Goal: Task Accomplishment & Management: Use online tool/utility

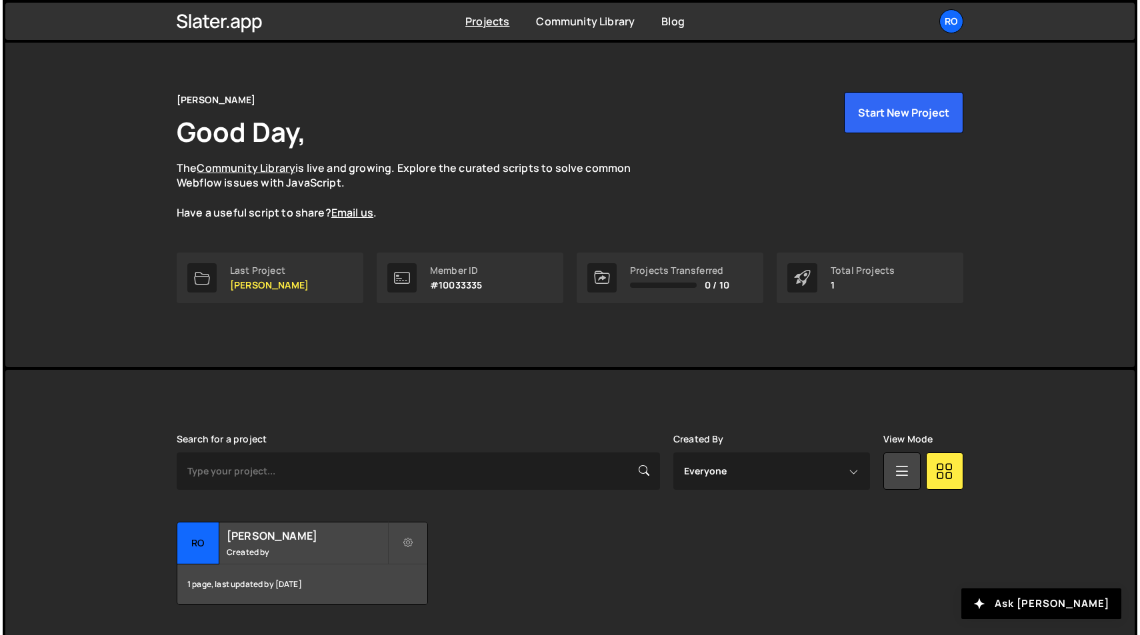
scroll to position [51, 0]
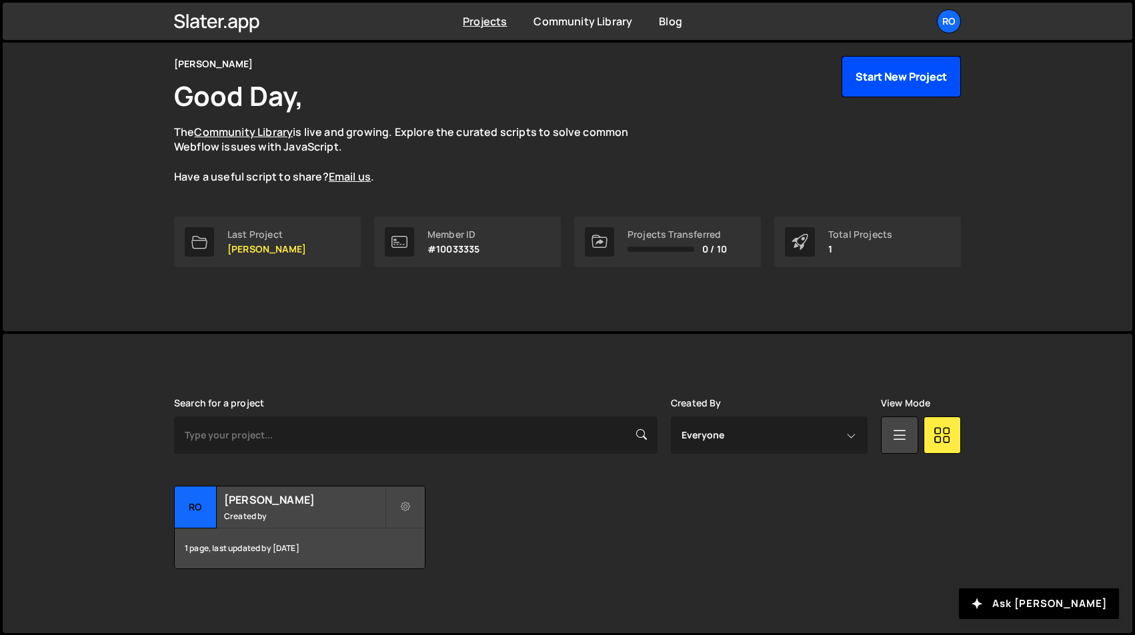
click at [895, 81] on button "Start New Project" at bounding box center [900, 76] width 119 height 41
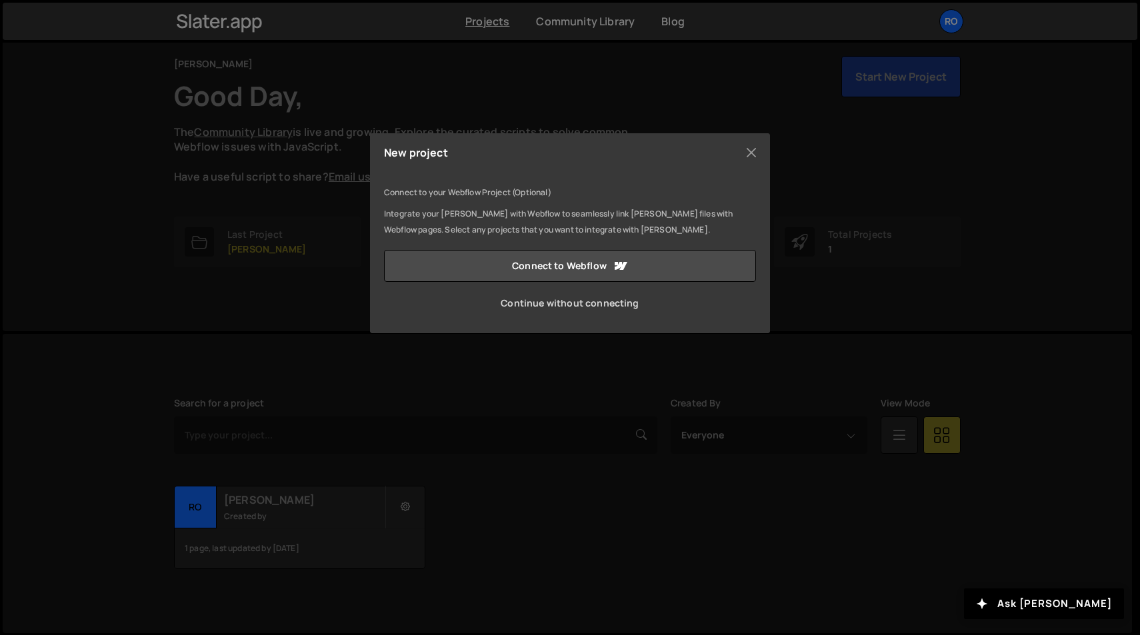
click at [629, 307] on link "Continue without connecting" at bounding box center [570, 303] width 372 height 32
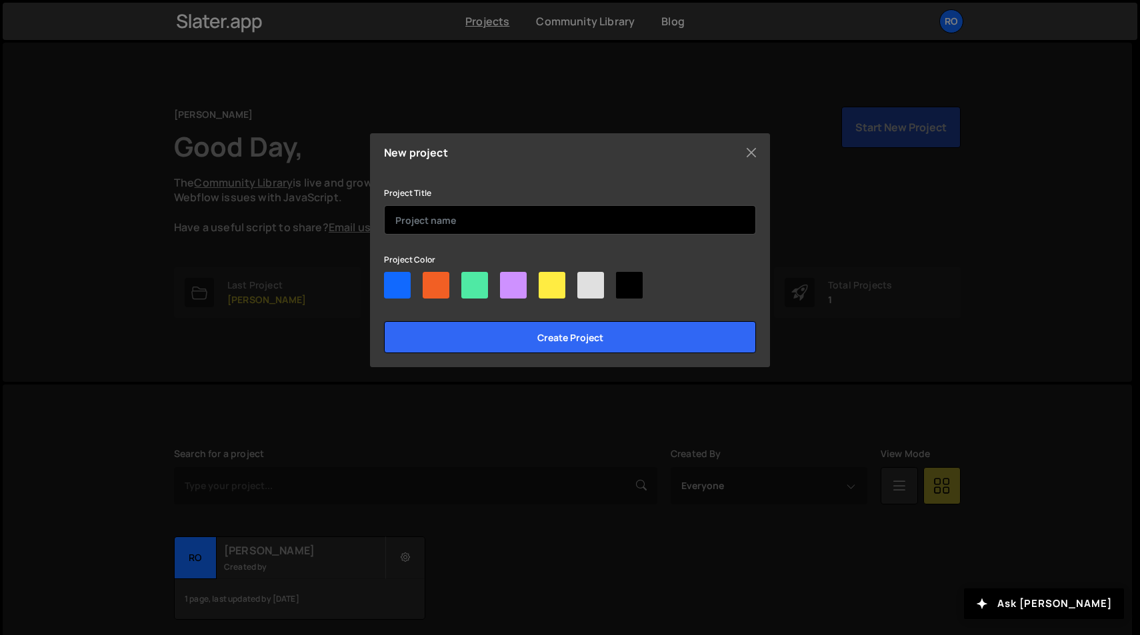
click at [513, 217] on input "text" at bounding box center [570, 219] width 372 height 29
type input "[PERSON_NAME] 2 (Dont connect to webflow)"
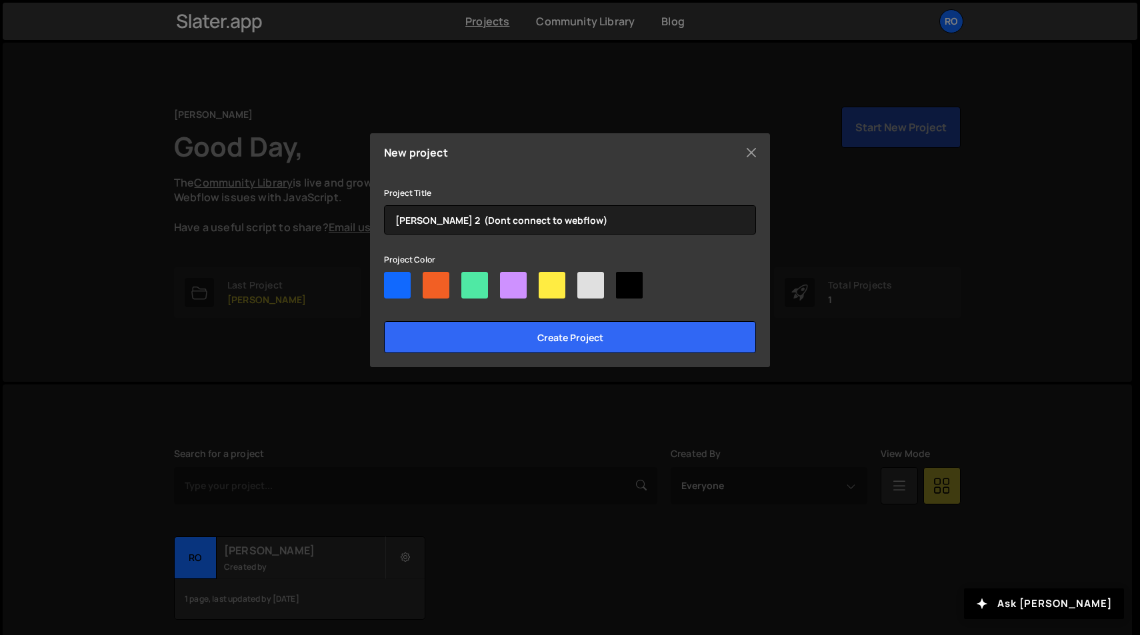
click at [549, 295] on div at bounding box center [552, 285] width 27 height 27
click at [547, 281] on input"] "radio" at bounding box center [543, 276] width 9 height 9
radio input"] "true"
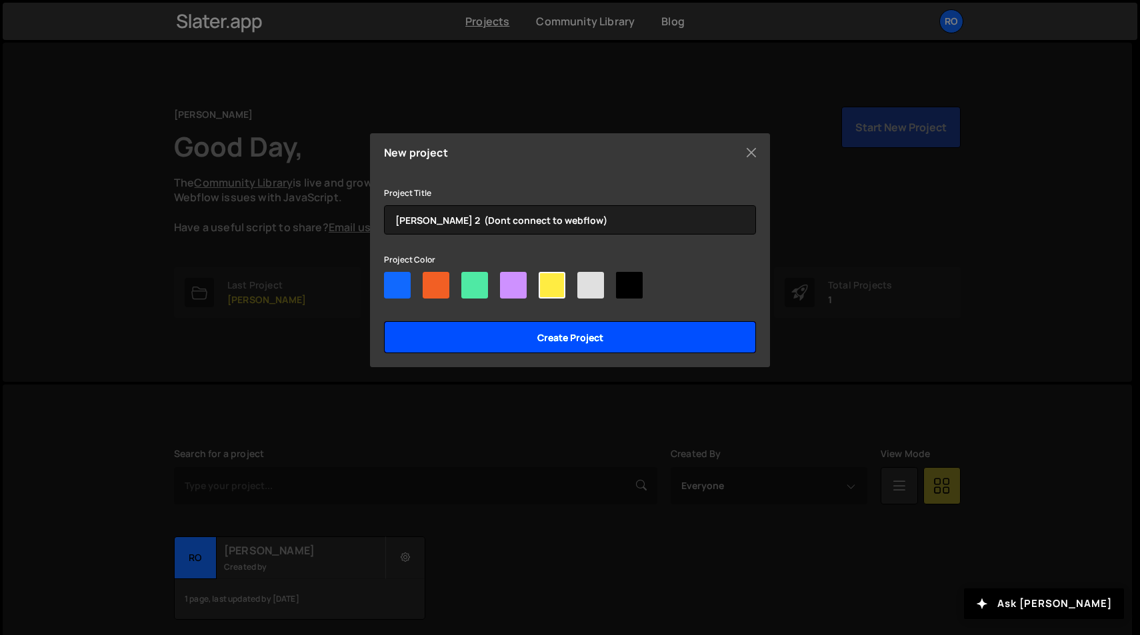
click at [566, 336] on input "Create project" at bounding box center [570, 337] width 372 height 32
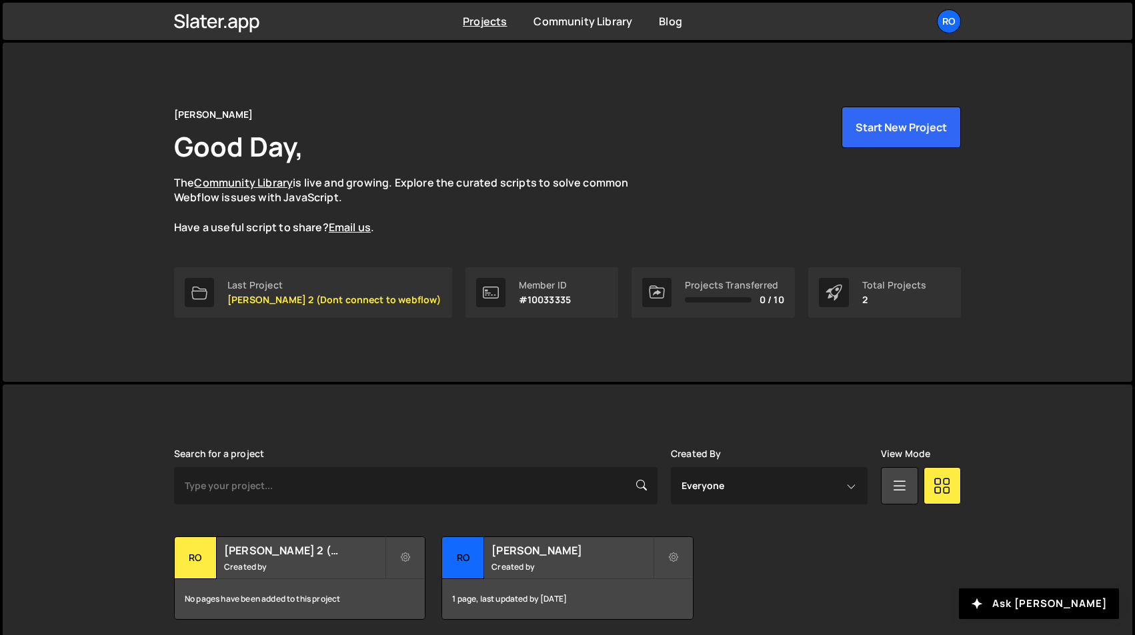
scroll to position [51, 0]
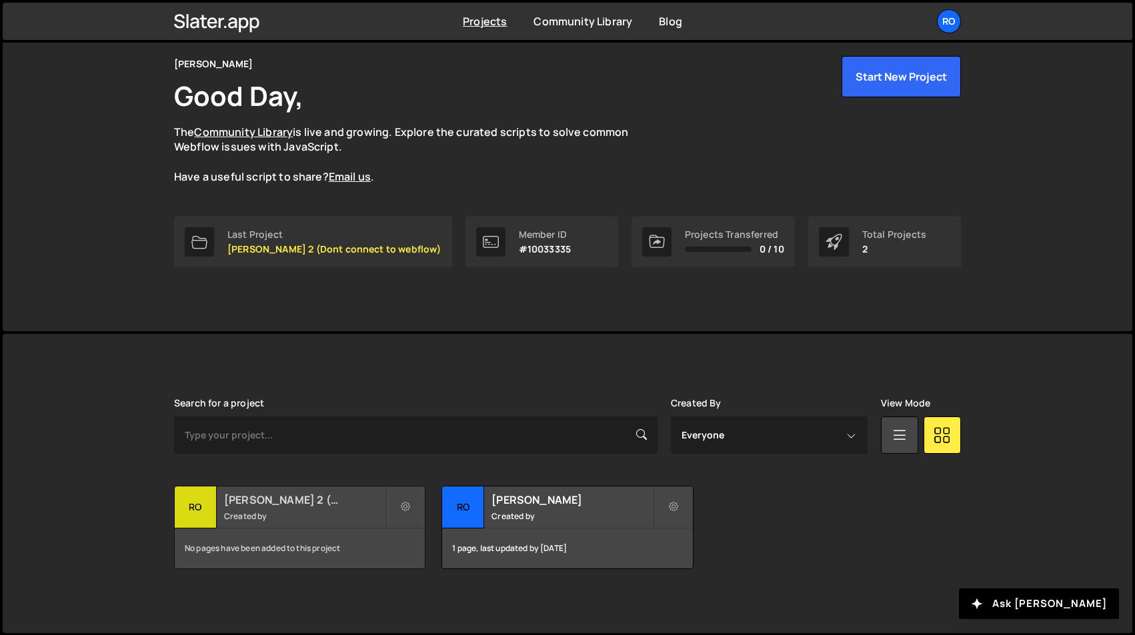
click at [347, 503] on h2 "[PERSON_NAME] 2 (Dont connect to webflow)" at bounding box center [304, 500] width 161 height 15
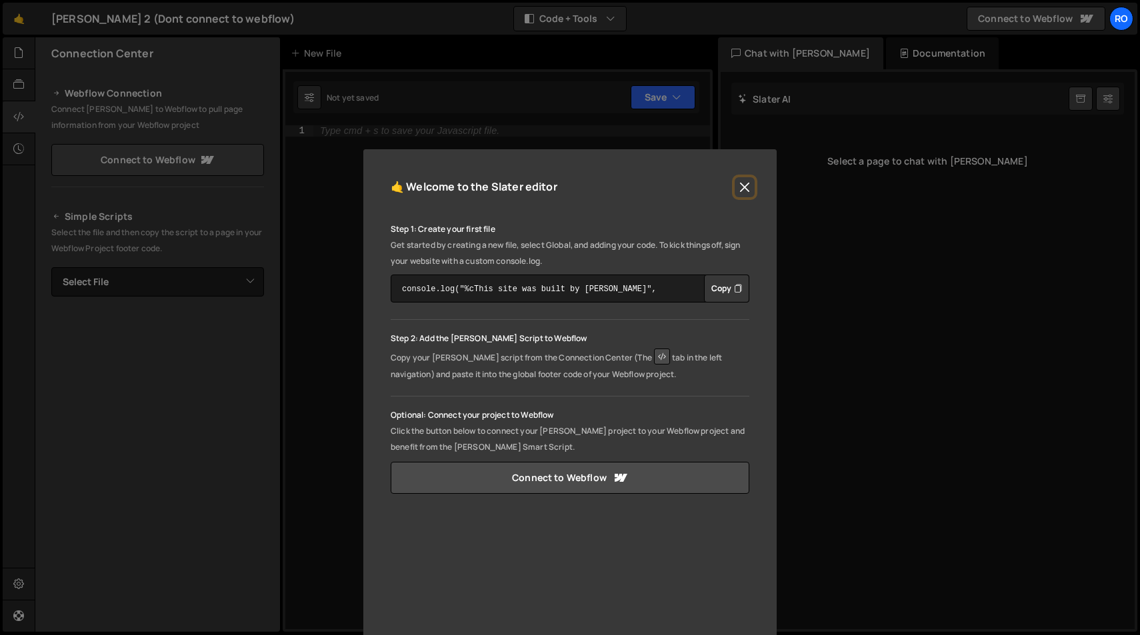
click at [743, 186] on button "Close" at bounding box center [745, 187] width 20 height 20
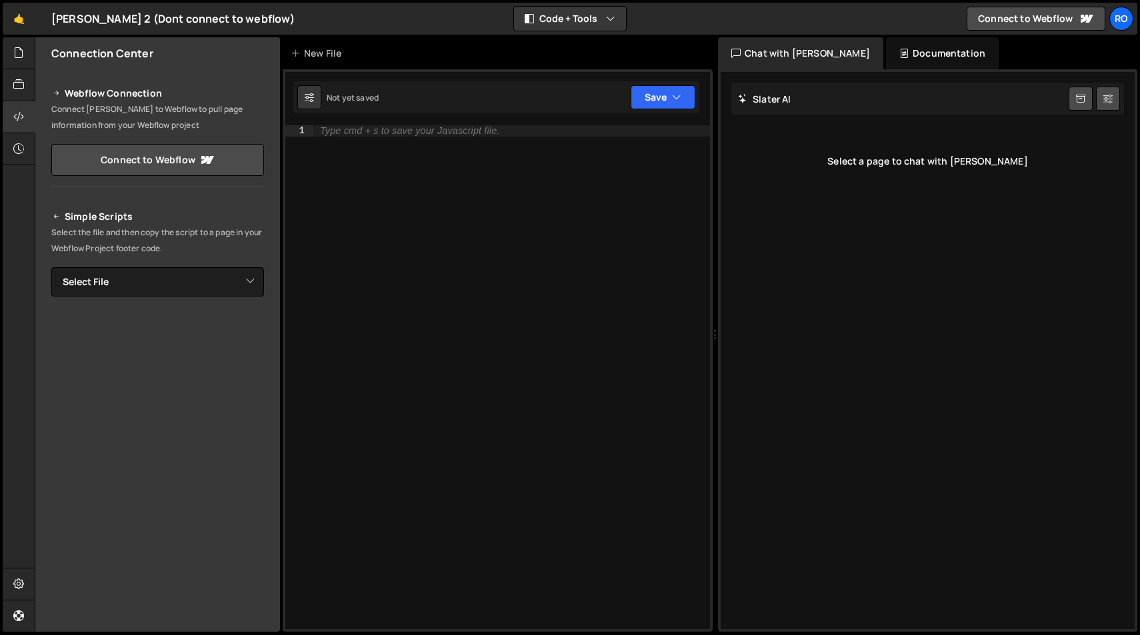
click at [433, 130] on div "Type cmd + s to save your Javascript file." at bounding box center [409, 131] width 179 height 10
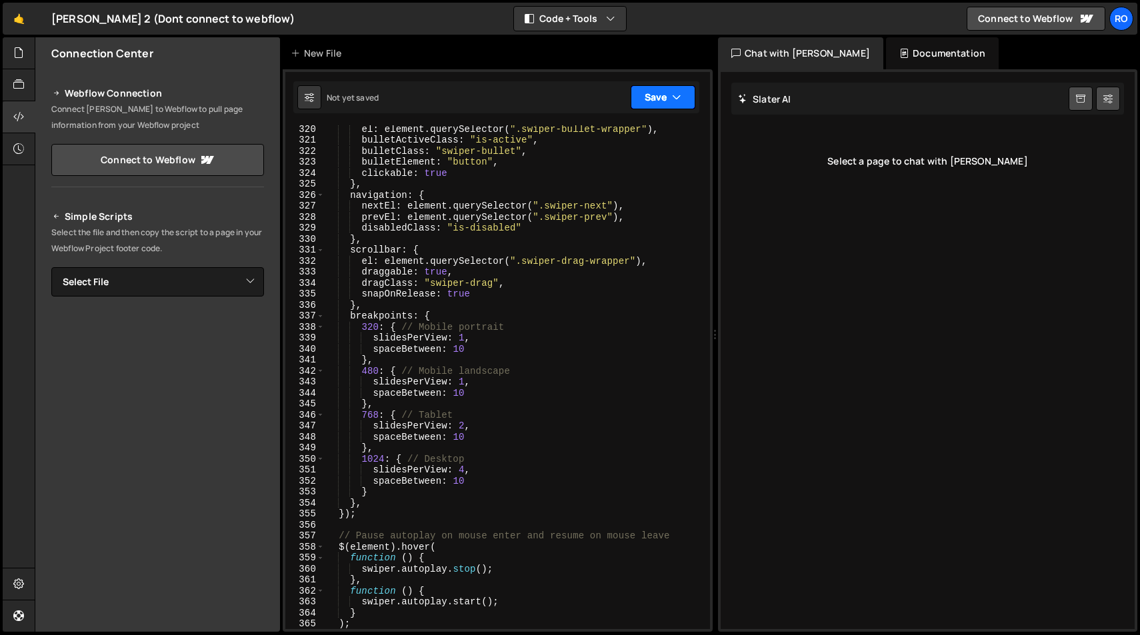
click at [655, 93] on button "Save" at bounding box center [663, 97] width 65 height 24
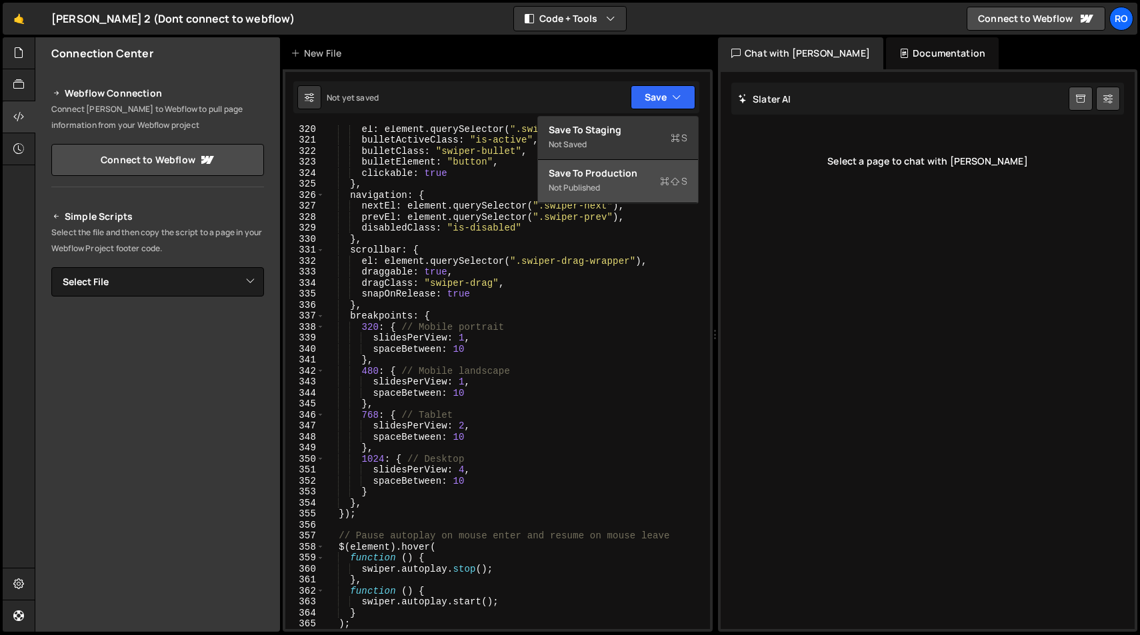
click at [637, 175] on div "Save to Production S" at bounding box center [618, 173] width 139 height 13
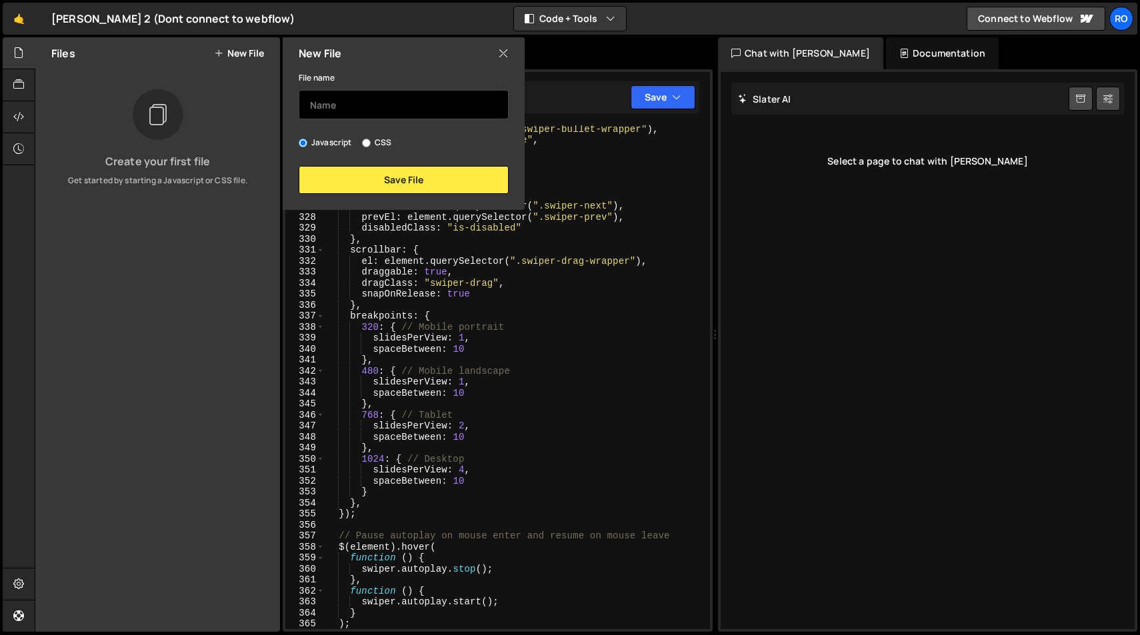
click at [405, 97] on input "text" at bounding box center [404, 104] width 210 height 29
type input "swiper"
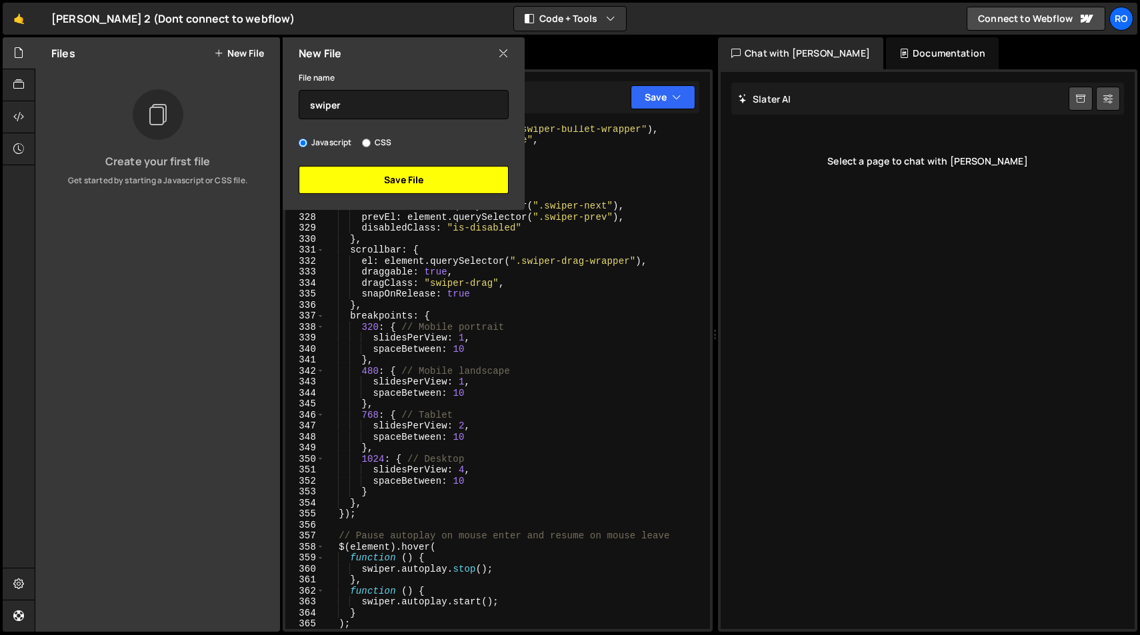
click at [467, 179] on button "Save File" at bounding box center [404, 180] width 210 height 28
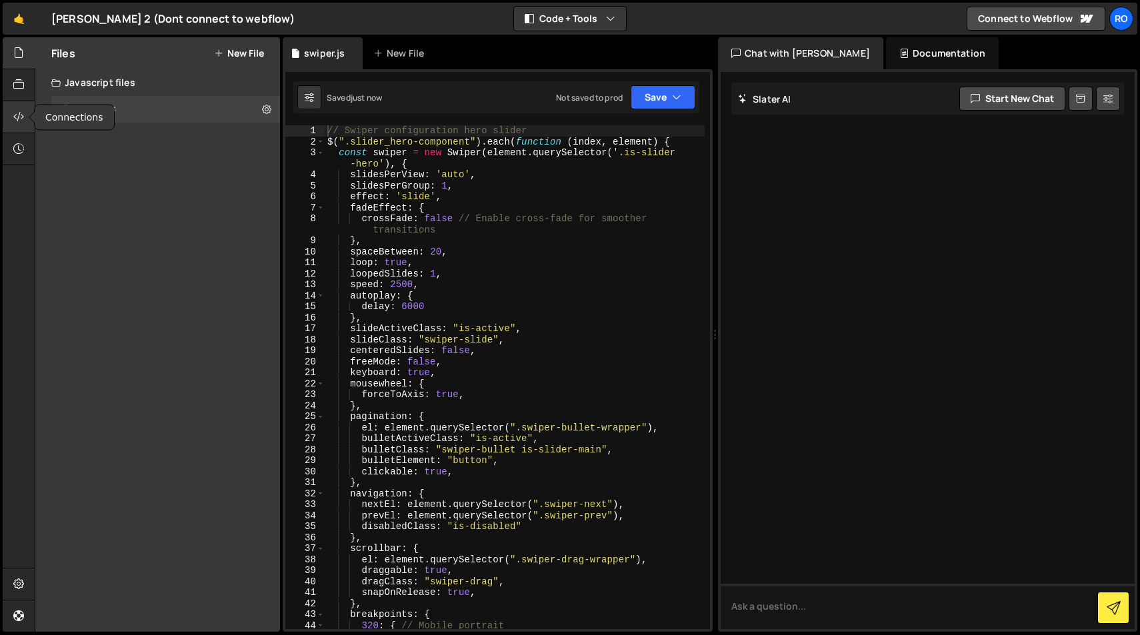
click at [21, 116] on icon at bounding box center [18, 116] width 11 height 15
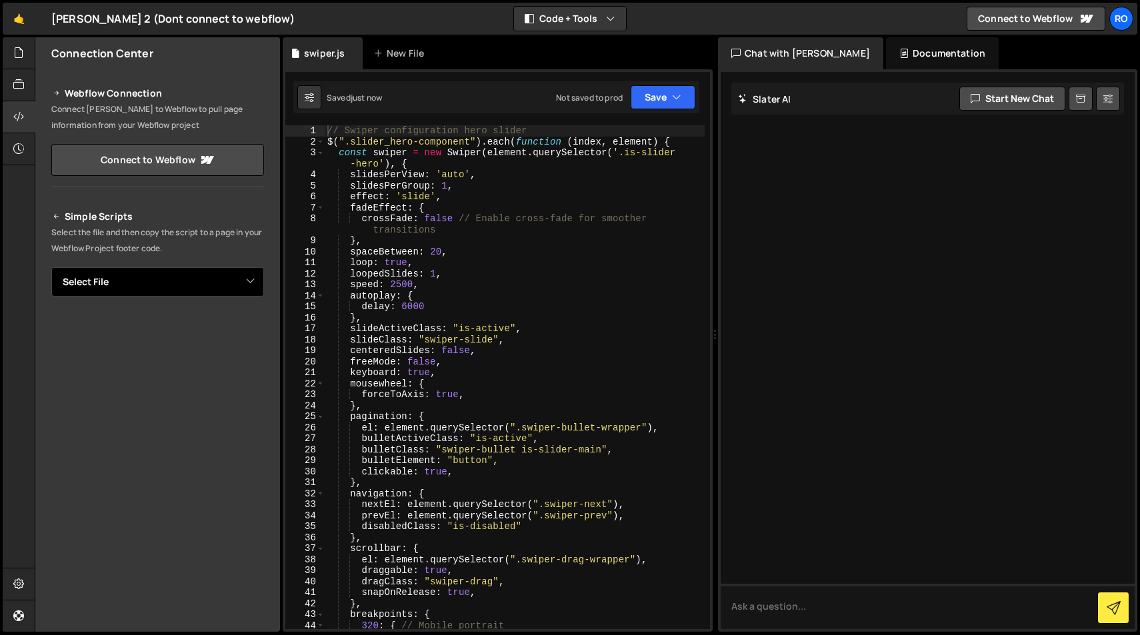
click at [169, 286] on select "Select File swiper.js" at bounding box center [157, 281] width 213 height 29
select select "48238"
click at [51, 267] on select "Select File swiper.js" at bounding box center [157, 281] width 213 height 29
click at [218, 329] on button "Copy" at bounding box center [223, 327] width 45 height 28
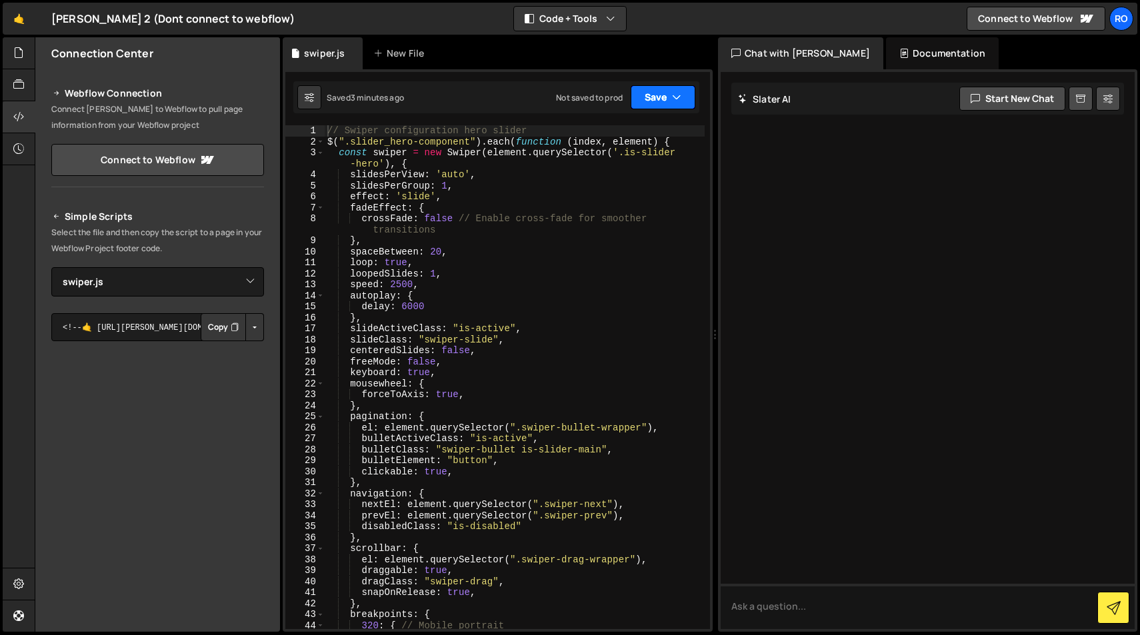
click at [648, 103] on button "Save" at bounding box center [663, 97] width 65 height 24
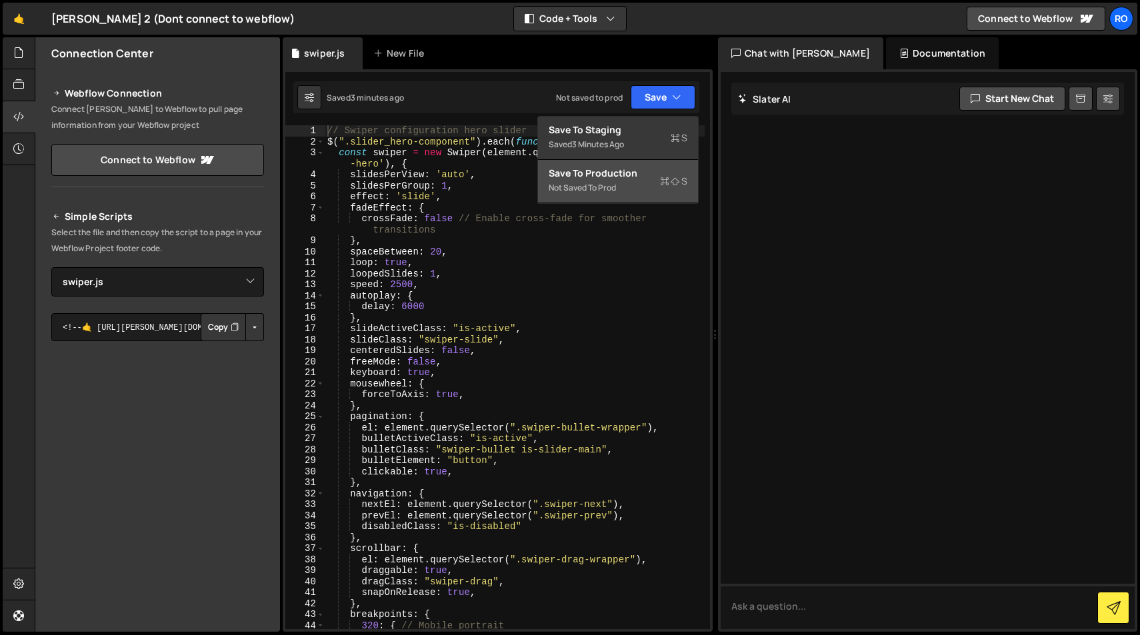
click at [599, 191] on div "Not saved to prod" at bounding box center [618, 188] width 139 height 16
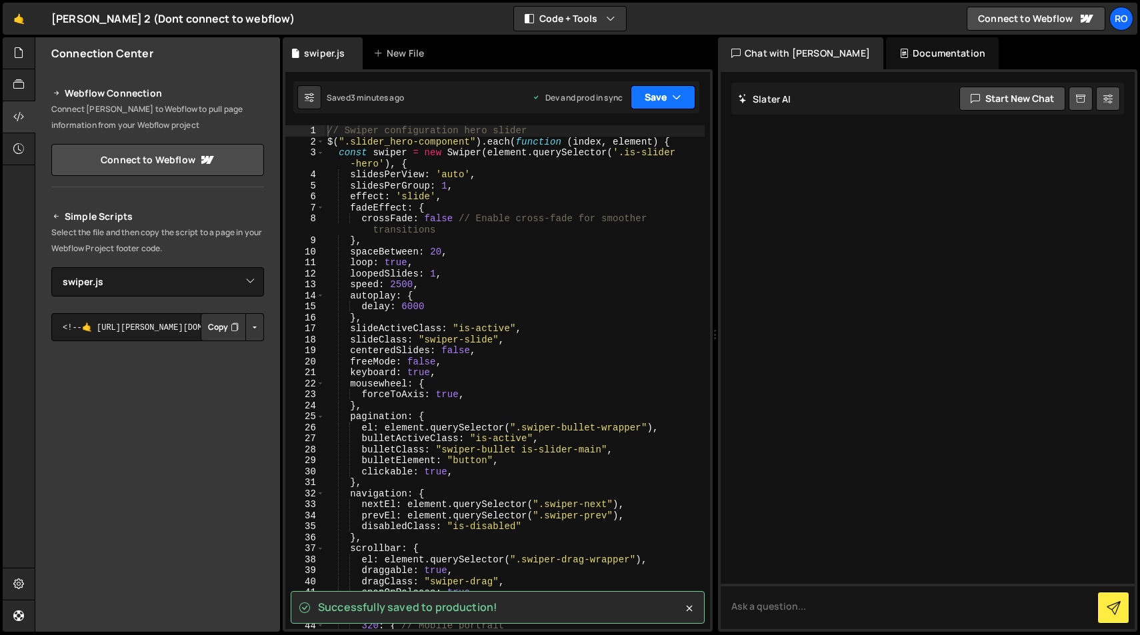
click at [655, 102] on button "Save" at bounding box center [663, 97] width 65 height 24
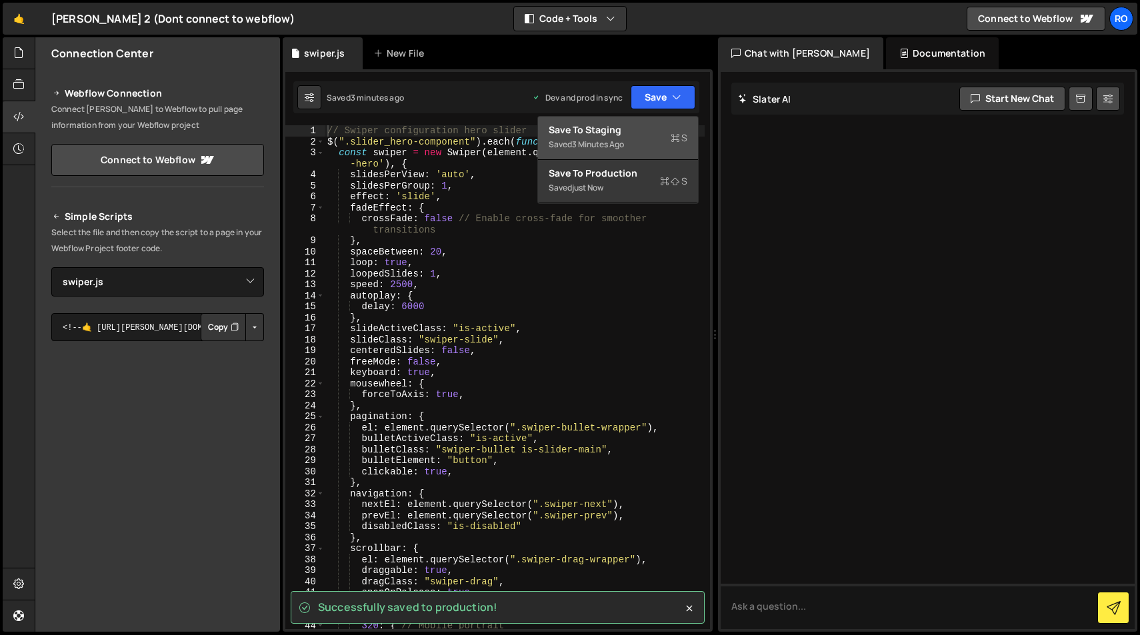
click at [645, 134] on div "Save to Staging S" at bounding box center [618, 129] width 139 height 13
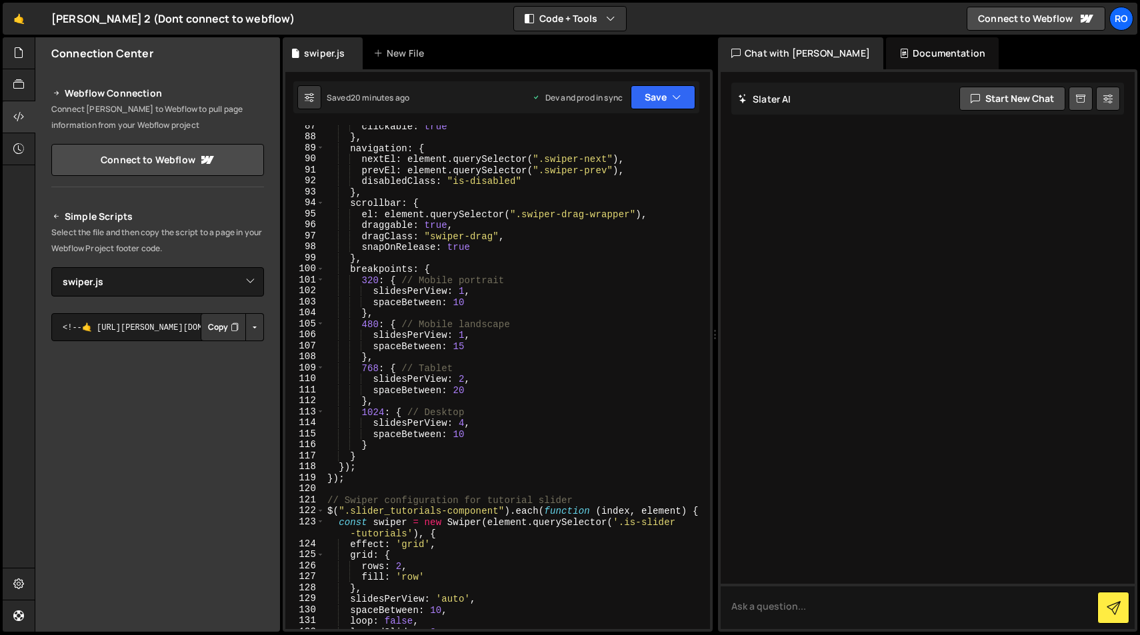
scroll to position [984, 0]
click at [461, 423] on div "clickable : true } , navigation : { nextEl : element . querySelector ( ".swiper…" at bounding box center [515, 384] width 380 height 526
click at [531, 382] on div "clickable : true } , navigation : { nextEl : element . querySelector ( ".swiper…" at bounding box center [515, 384] width 380 height 526
click at [674, 99] on icon "button" at bounding box center [676, 97] width 9 height 13
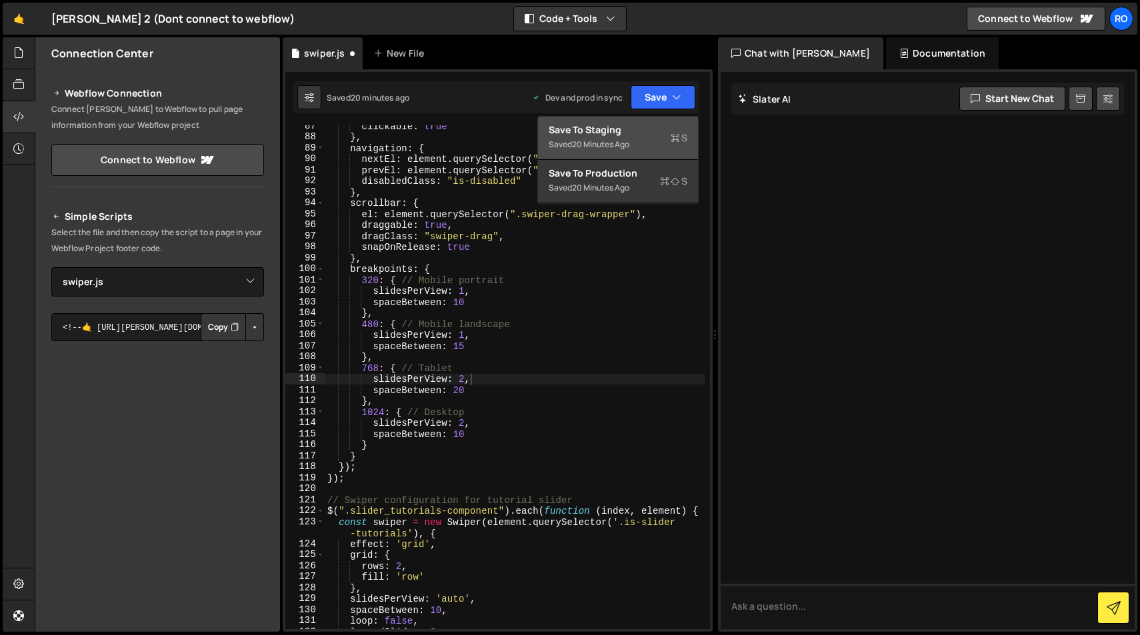
click at [629, 138] on div "Saved 20 minutes ago" at bounding box center [618, 145] width 139 height 16
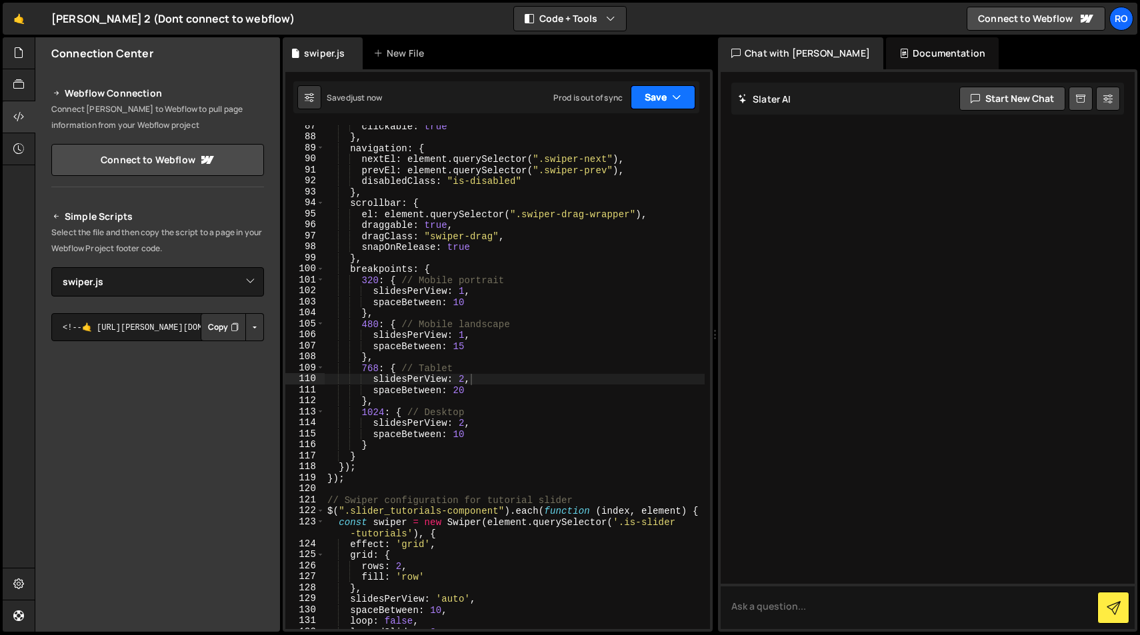
click at [665, 101] on button "Save" at bounding box center [663, 97] width 65 height 24
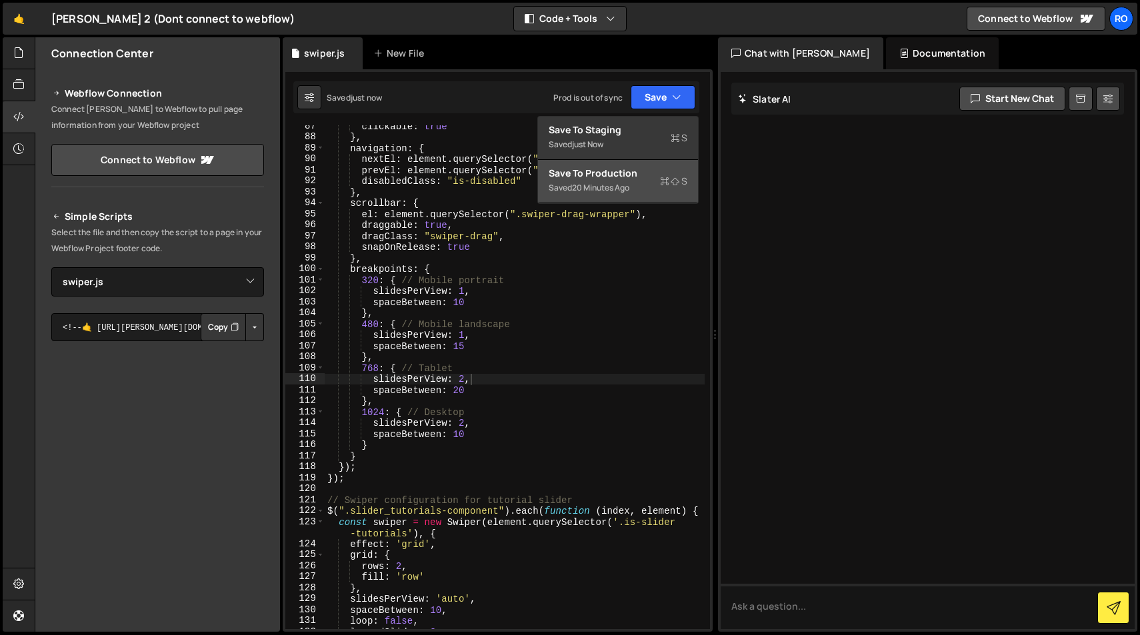
click at [650, 180] on div "Saved 20 minutes ago" at bounding box center [618, 188] width 139 height 16
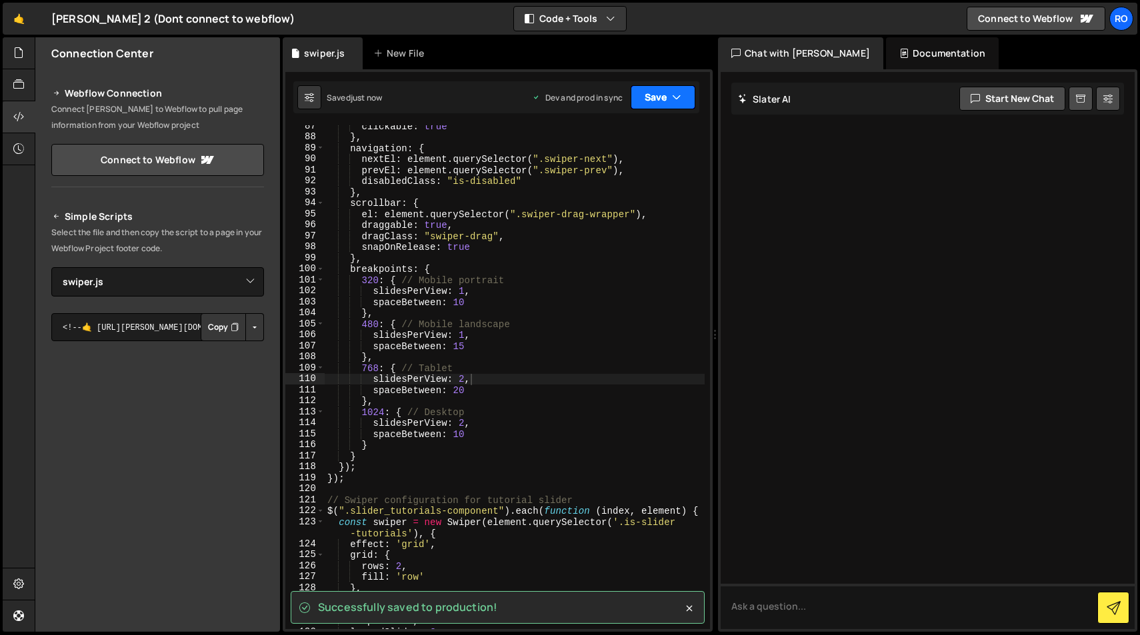
click at [671, 97] on button "Save" at bounding box center [663, 97] width 65 height 24
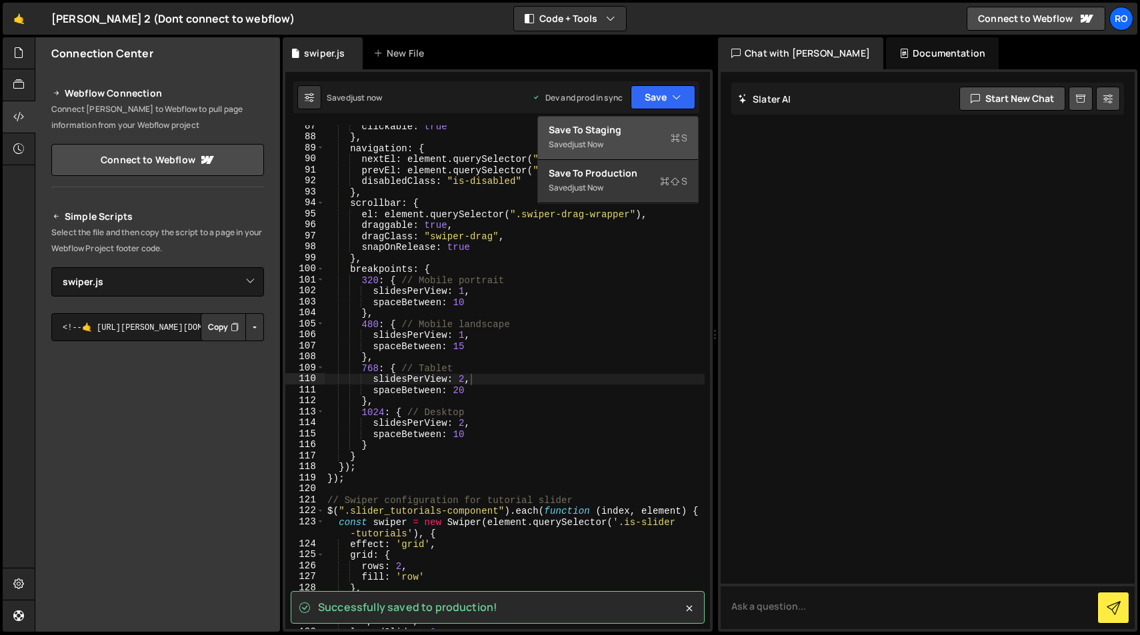
click at [641, 133] on div "Save to Staging S" at bounding box center [618, 129] width 139 height 13
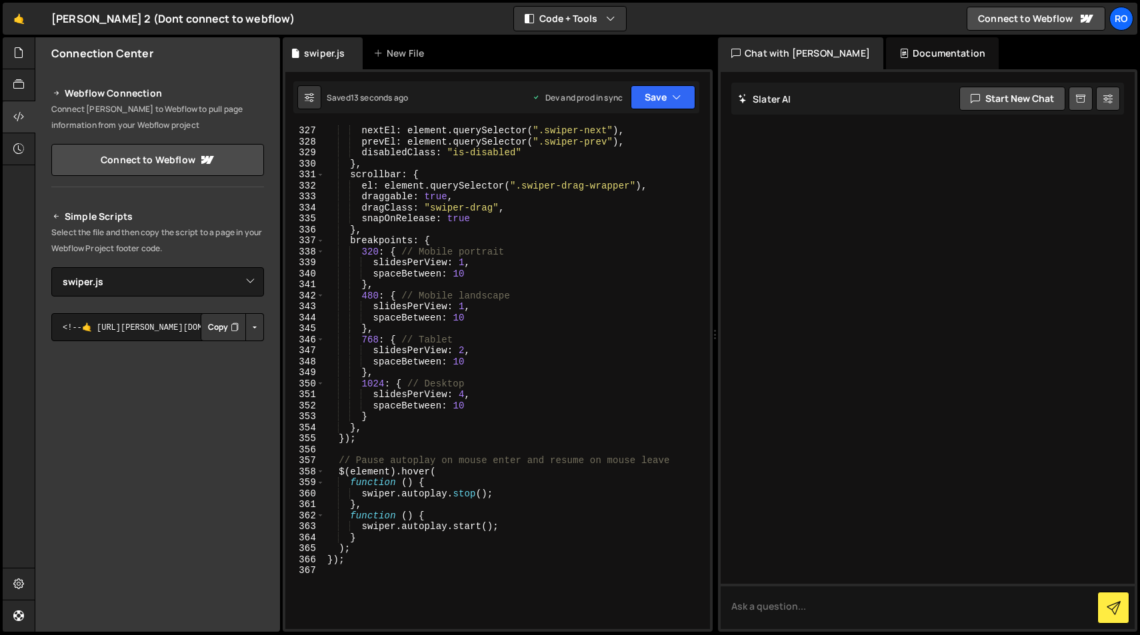
scroll to position [3674, 0]
click at [463, 396] on div "nextEl : element . querySelector ( ".swiper-next" ) , prevEl : element . queryS…" at bounding box center [515, 388] width 380 height 526
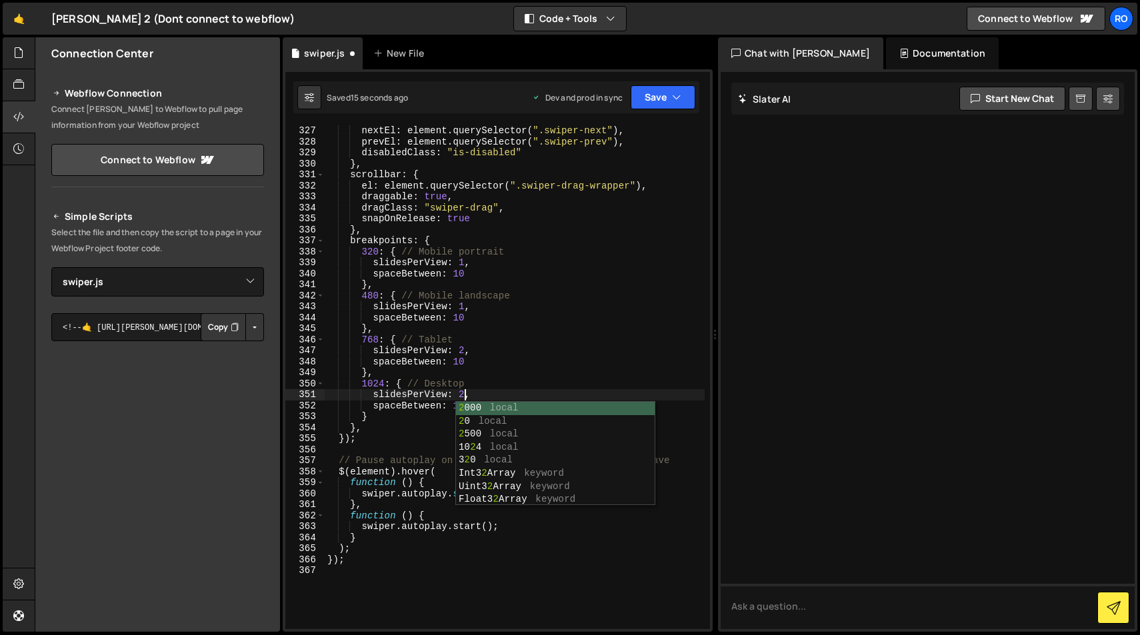
scroll to position [0, 9]
click at [666, 90] on button "Save" at bounding box center [663, 97] width 65 height 24
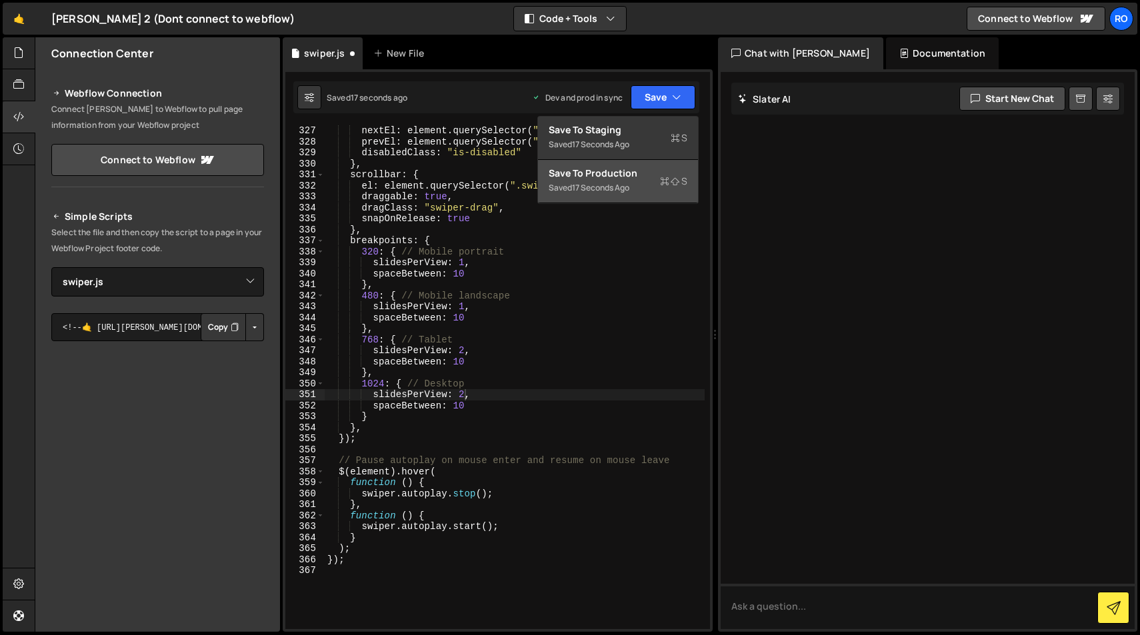
click at [639, 183] on div "Saved 17 seconds ago" at bounding box center [618, 188] width 139 height 16
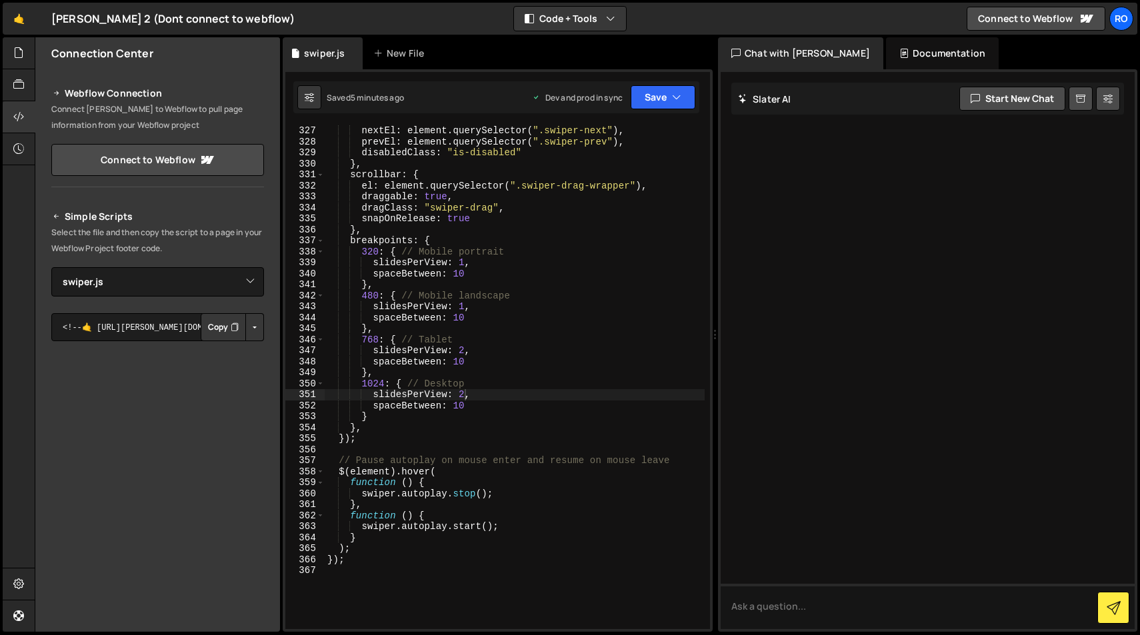
click at [467, 395] on div "nextEl : element . querySelector ( ".swiper-next" ) , prevEl : element . queryS…" at bounding box center [515, 388] width 380 height 526
click at [603, 331] on div "nextEl : element . querySelector ( ".swiper-next" ) , prevEl : element . queryS…" at bounding box center [515, 388] width 380 height 526
click at [666, 89] on button "Save" at bounding box center [663, 97] width 65 height 24
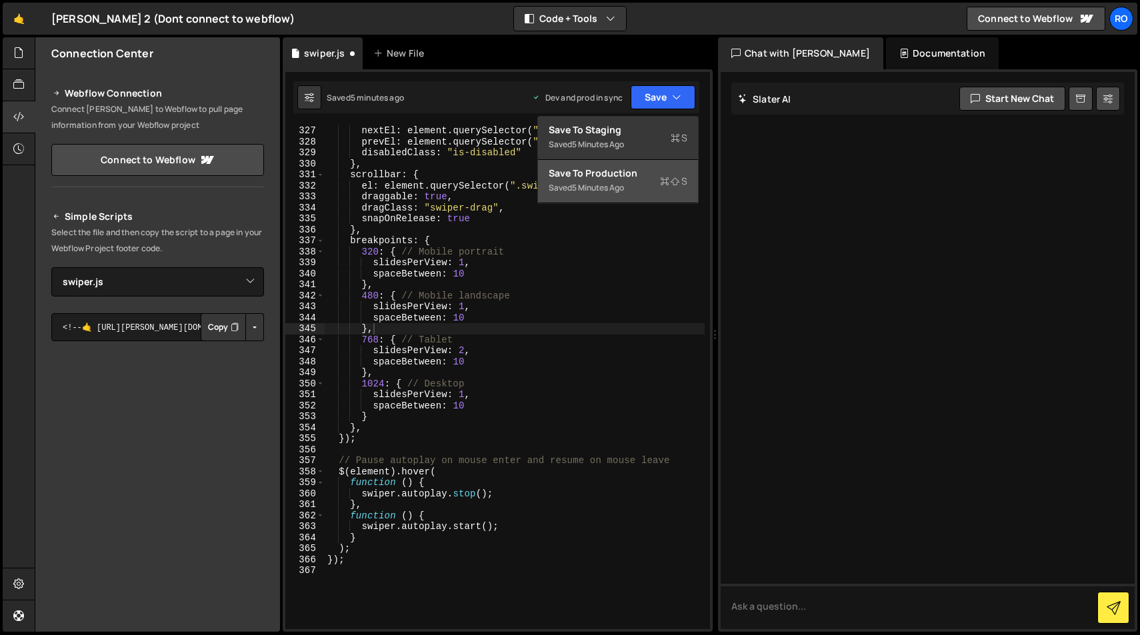
click at [658, 190] on div "Saved 5 minutes ago" at bounding box center [618, 188] width 139 height 16
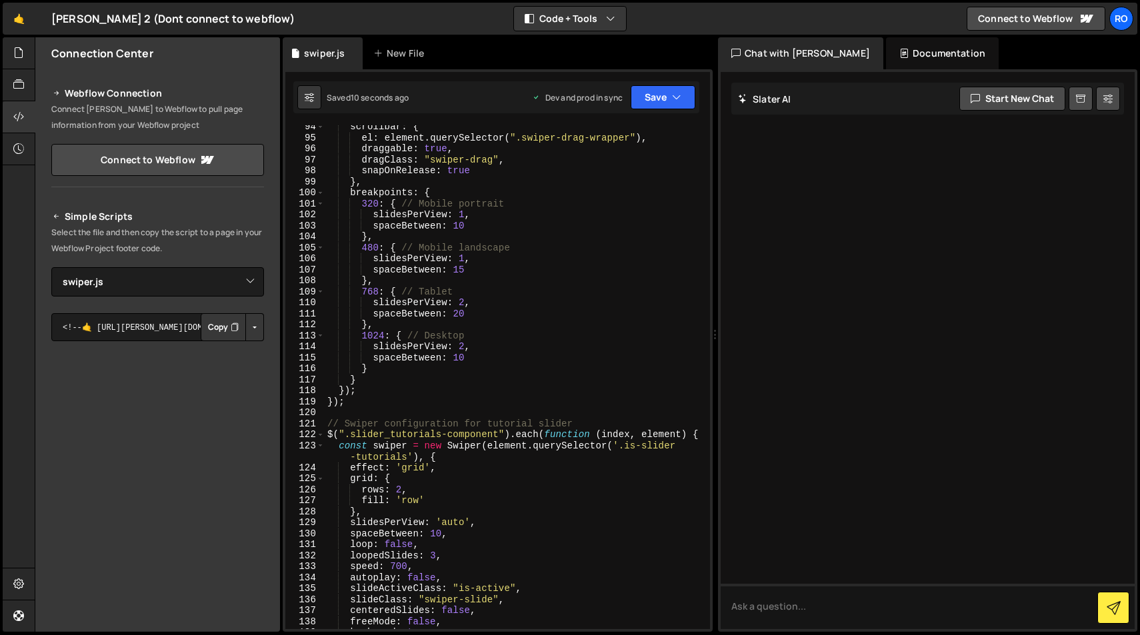
scroll to position [1060, 0]
click at [463, 345] on div "scrollbar : { el : element . querySelector ( ".swiper-drag-wrapper" ) , draggab…" at bounding box center [515, 384] width 380 height 526
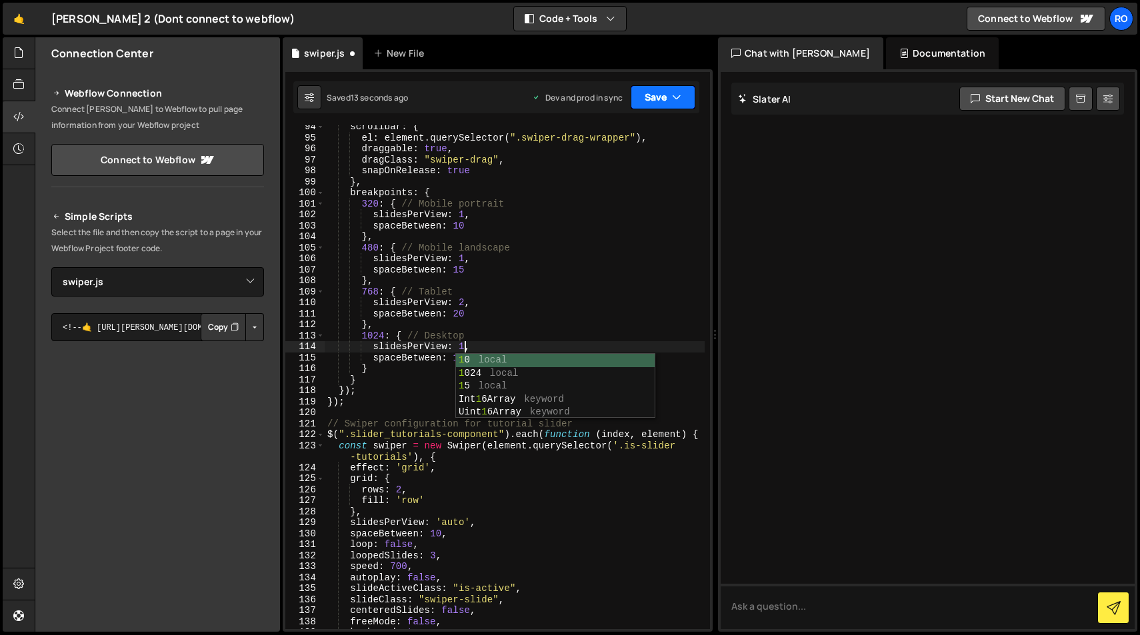
click at [673, 95] on icon "button" at bounding box center [676, 97] width 9 height 13
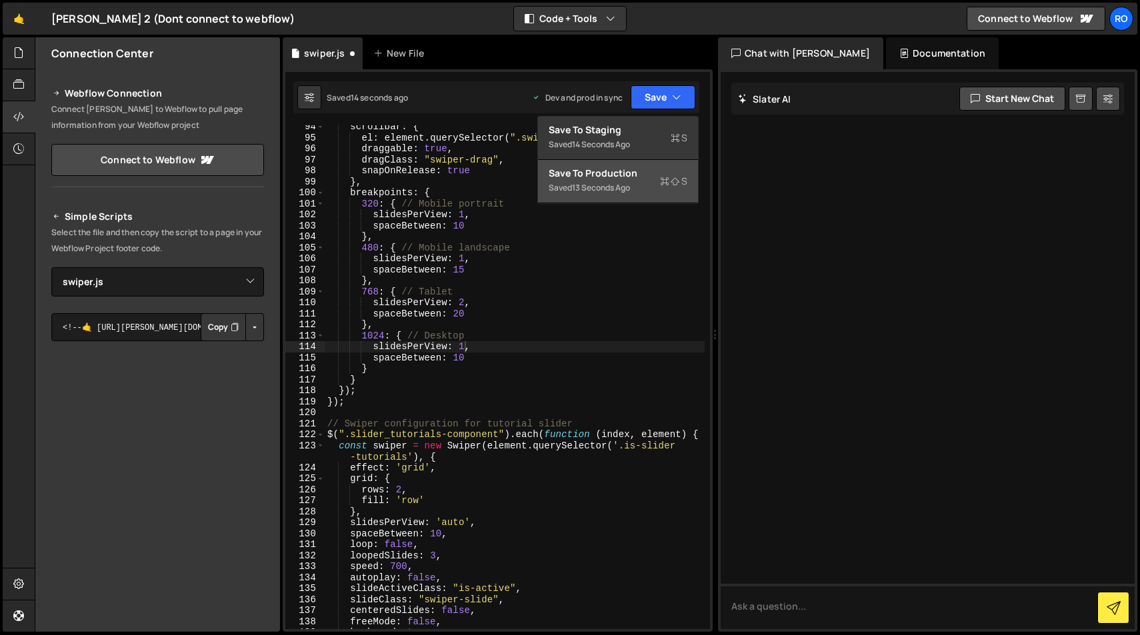
click at [647, 183] on div "Saved 13 seconds ago" at bounding box center [618, 188] width 139 height 16
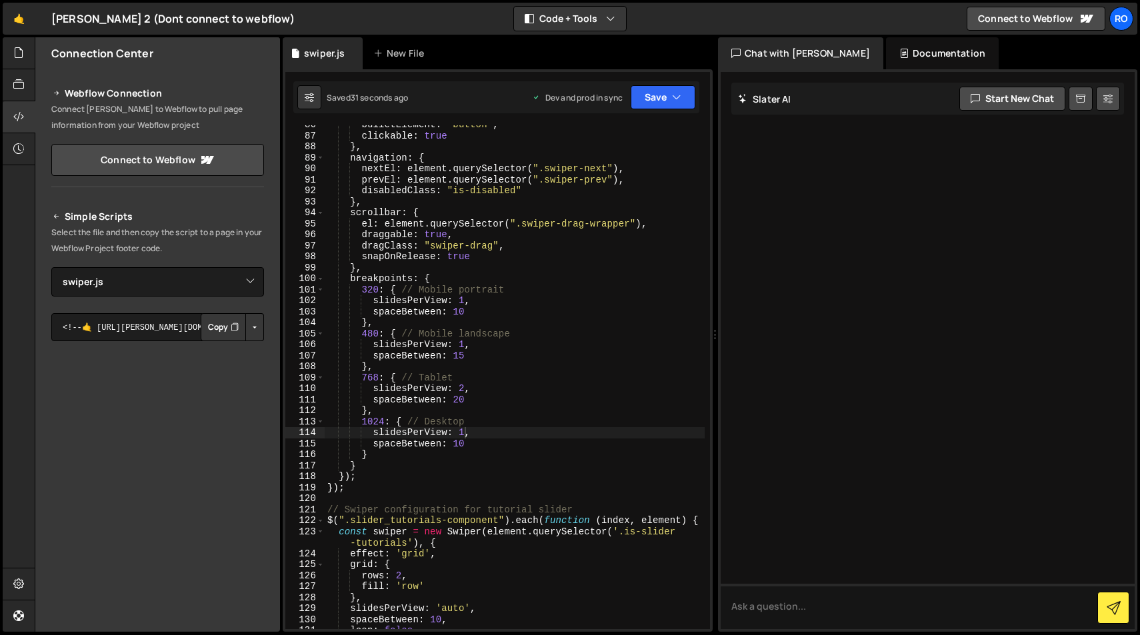
scroll to position [974, 0]
click at [463, 391] on div "bulletElement : "button" , clickable : true } , navigation : { nextEl : element…" at bounding box center [515, 382] width 380 height 526
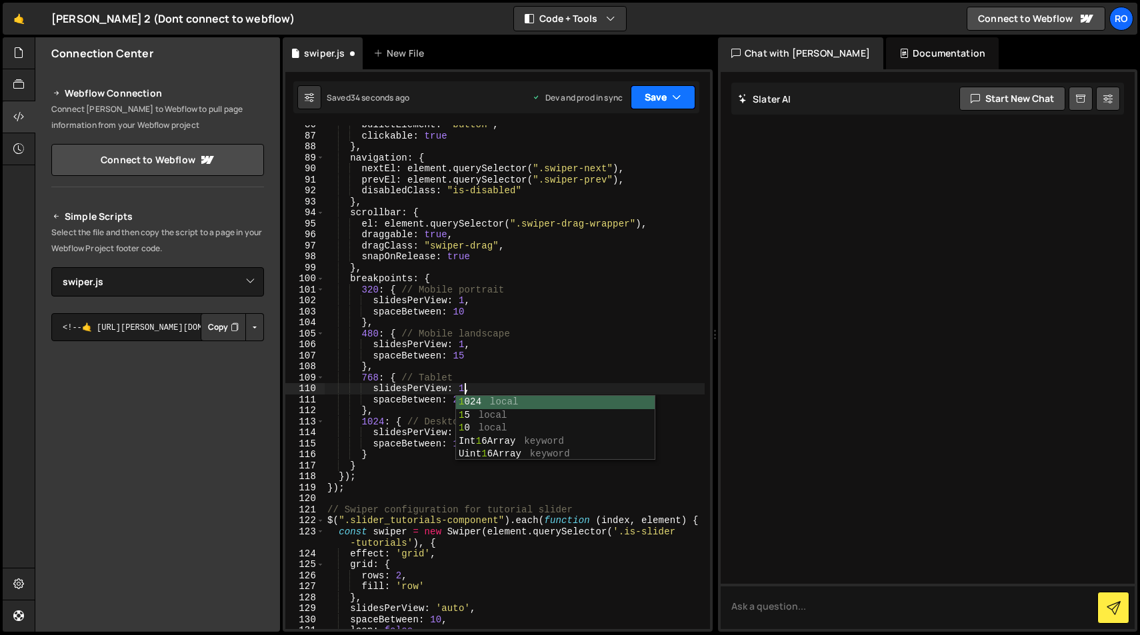
click at [650, 95] on button "Save" at bounding box center [663, 97] width 65 height 24
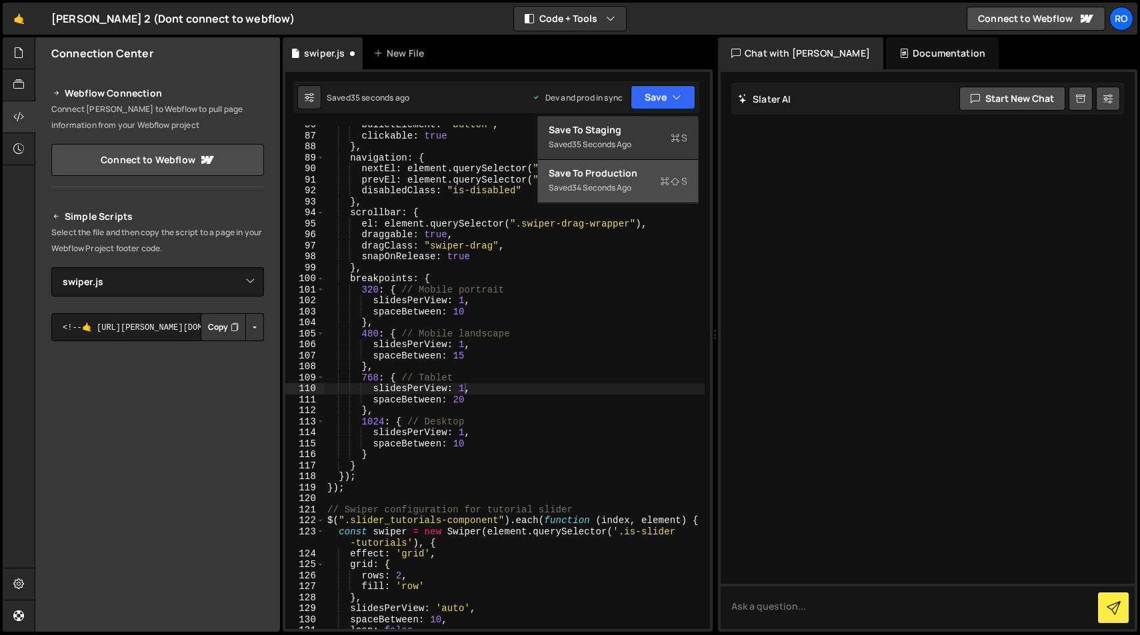
click at [636, 175] on div "Save to Production S" at bounding box center [618, 173] width 139 height 13
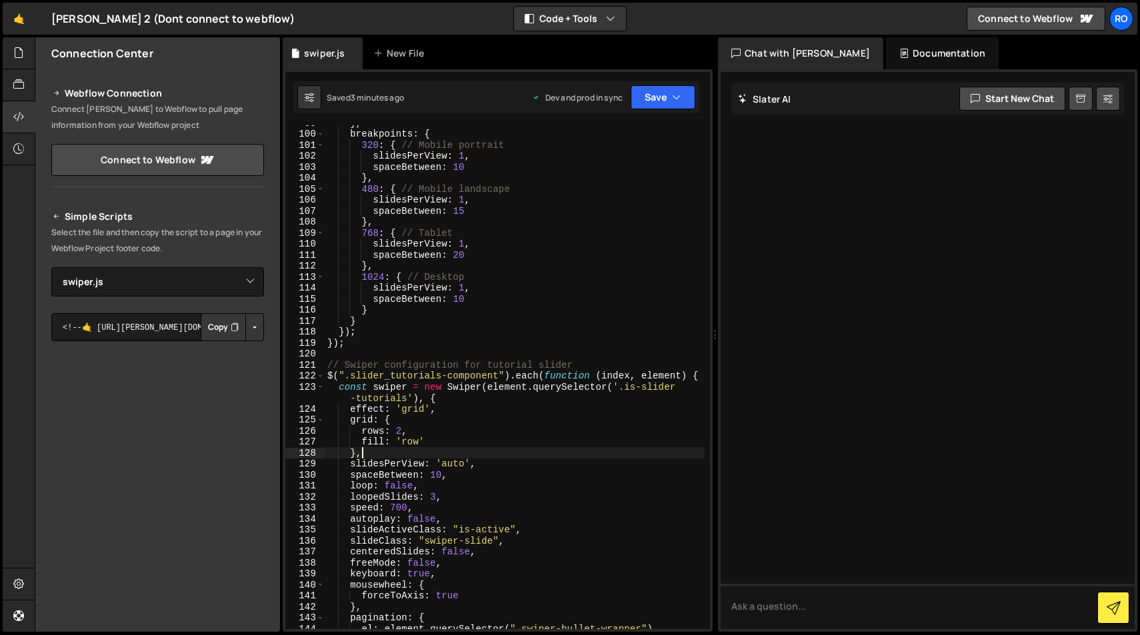
scroll to position [0, 1]
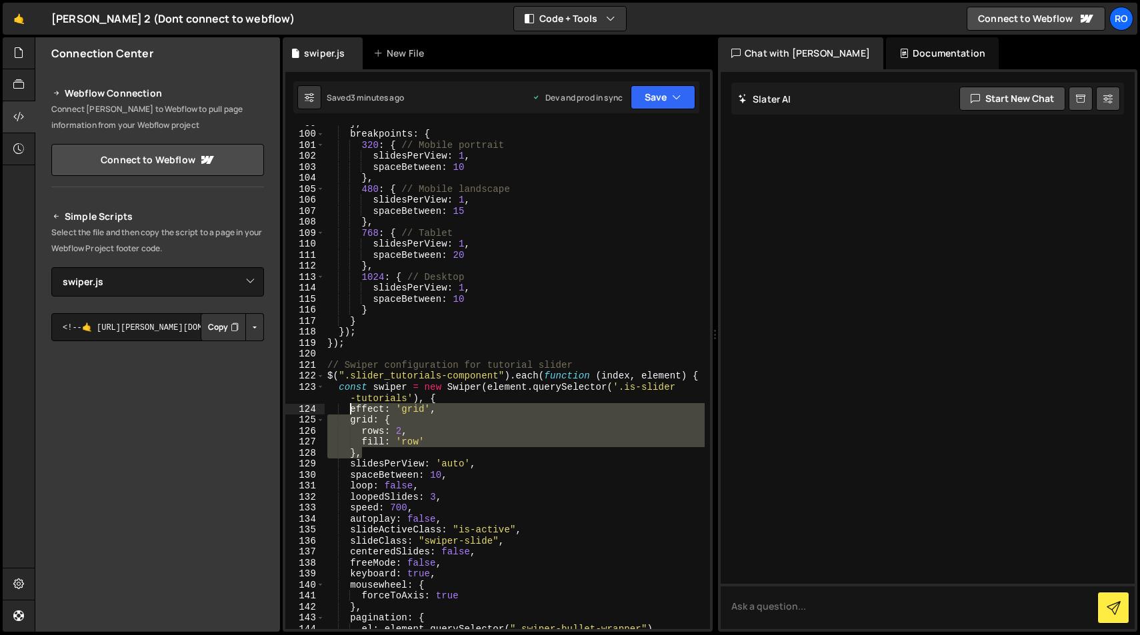
drag, startPoint x: 361, startPoint y: 453, endPoint x: 348, endPoint y: 407, distance: 47.9
click at [348, 407] on div "} , breakpoints : { 320 : { // Mobile portrait slidesPerView : 1 , spaceBetween…" at bounding box center [515, 380] width 380 height 526
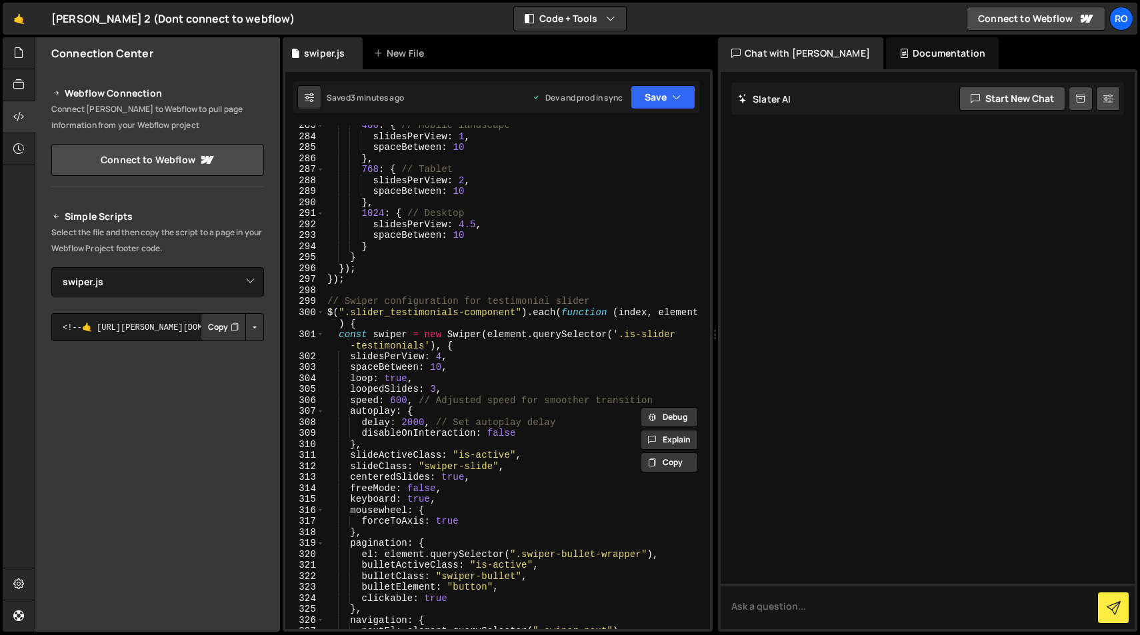
scroll to position [3170, 0]
click at [351, 361] on div "480 : { // Mobile landscape slidesPerView : 1 , spaceBetween : 10 } , 768 : { /…" at bounding box center [515, 386] width 380 height 526
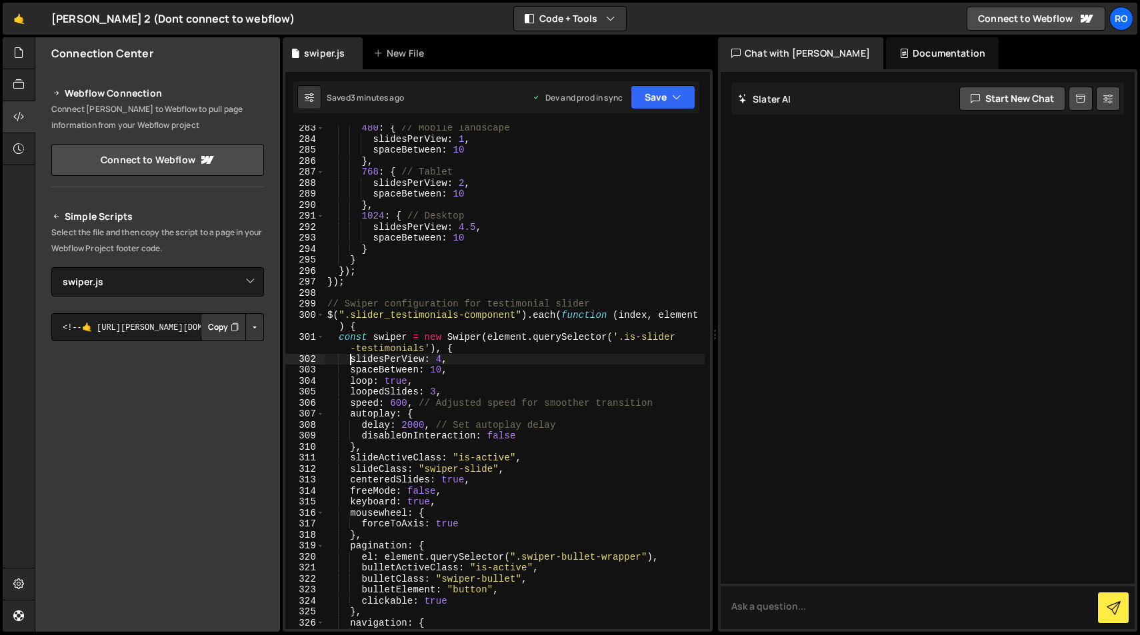
paste textarea "},"
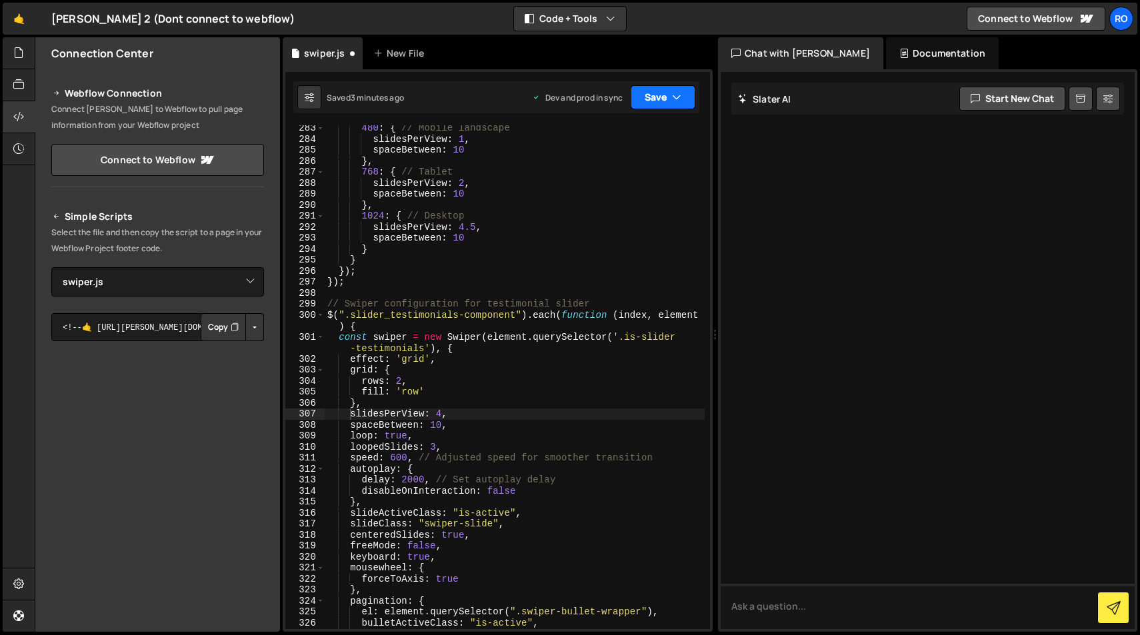
click at [660, 97] on button "Save" at bounding box center [663, 97] width 65 height 24
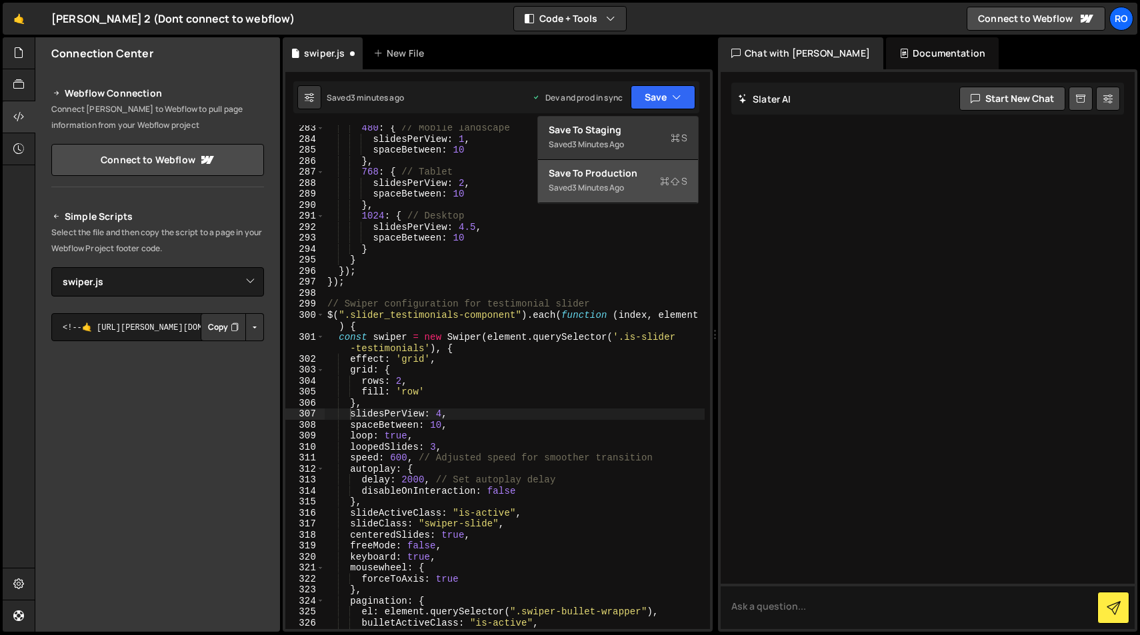
click at [636, 183] on div "Saved 3 minutes ago" at bounding box center [618, 188] width 139 height 16
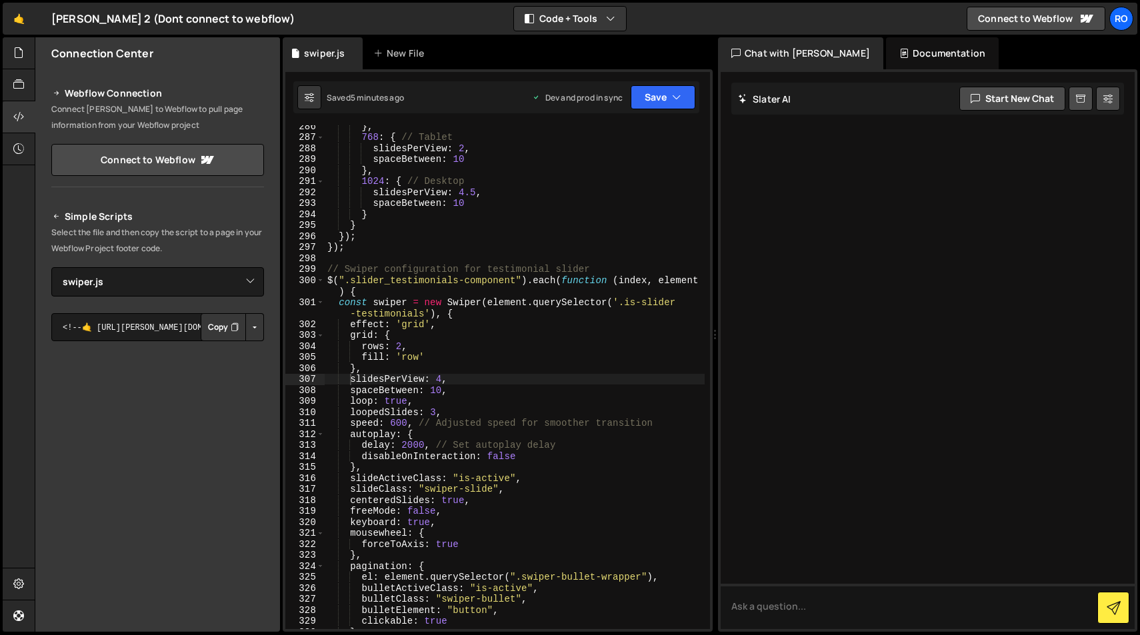
scroll to position [3205, 0]
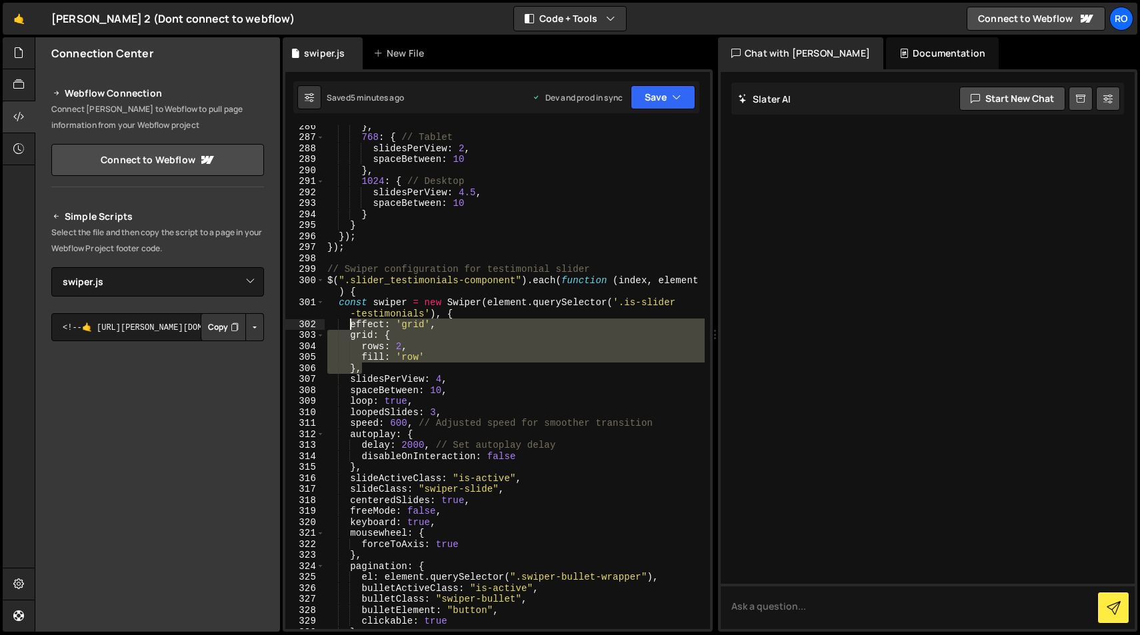
drag, startPoint x: 363, startPoint y: 367, endPoint x: 351, endPoint y: 323, distance: 45.4
click at [351, 323] on div "} , 768 : { // Tablet slidesPerView : 2 , spaceBetween : 10 } , 1024 : { // Des…" at bounding box center [515, 384] width 380 height 526
type textarea "effect: 'grid', grid: {"
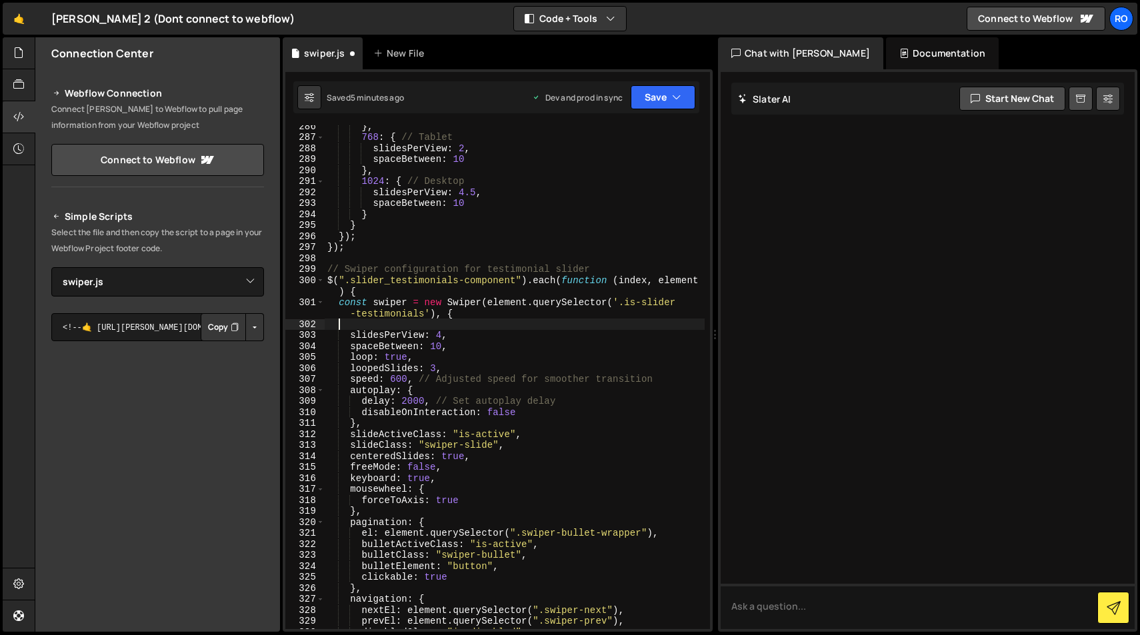
scroll to position [0, 0]
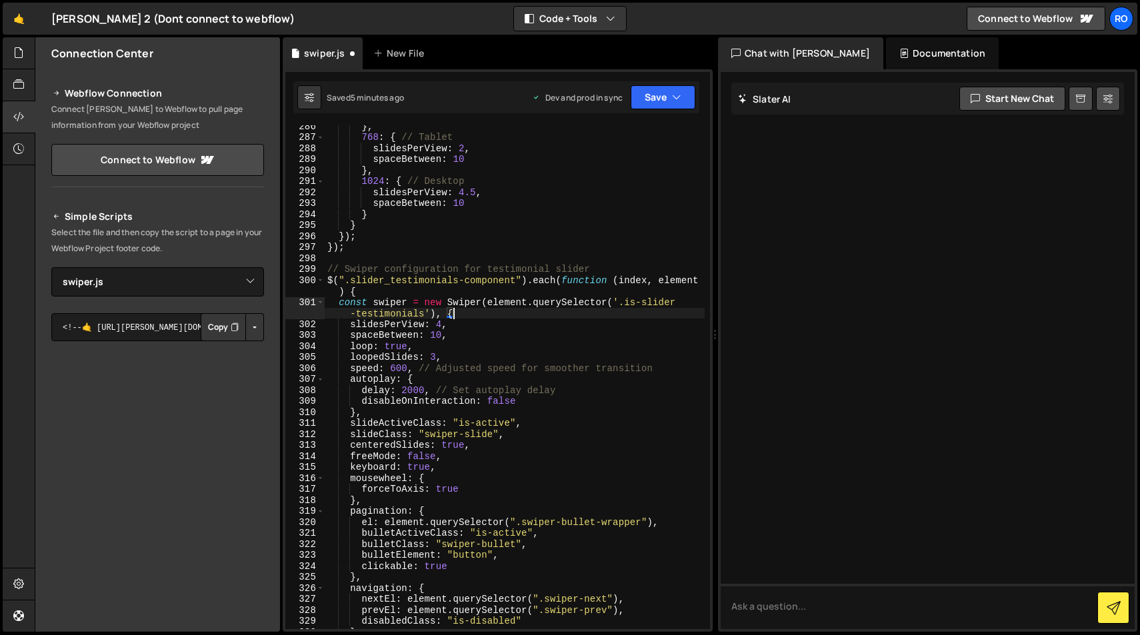
click at [481, 340] on div "} , 768 : { // Tablet slidesPerView : 2 , spaceBetween : 10 } , 1024 : { // Des…" at bounding box center [515, 384] width 380 height 526
click at [653, 95] on button "Save" at bounding box center [663, 97] width 65 height 24
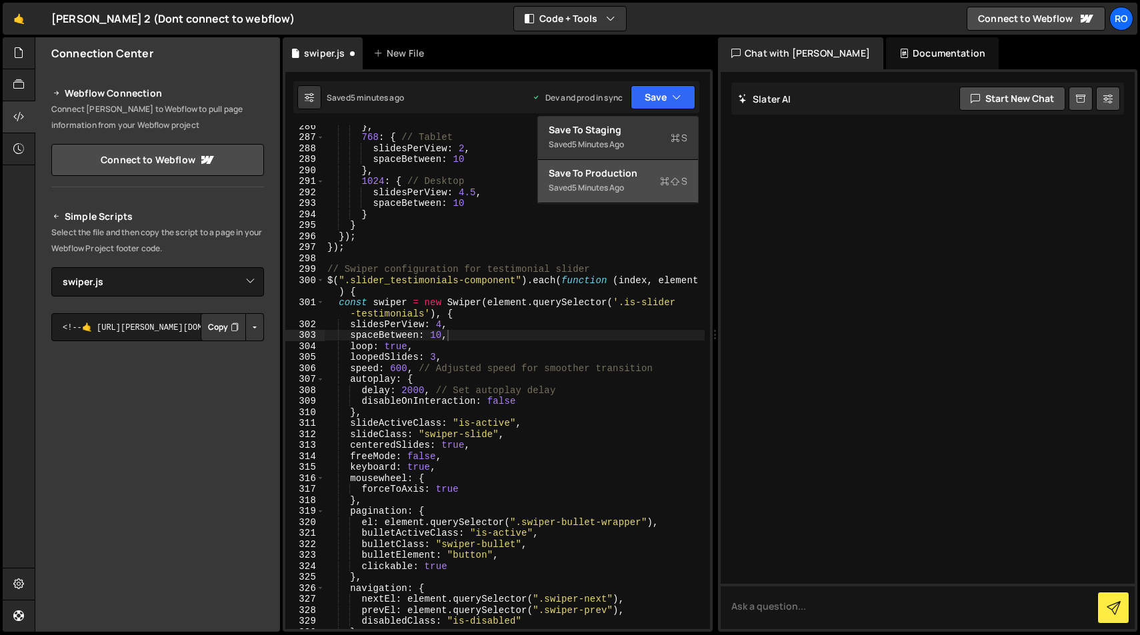
click at [653, 181] on div "Saved 5 minutes ago" at bounding box center [618, 188] width 139 height 16
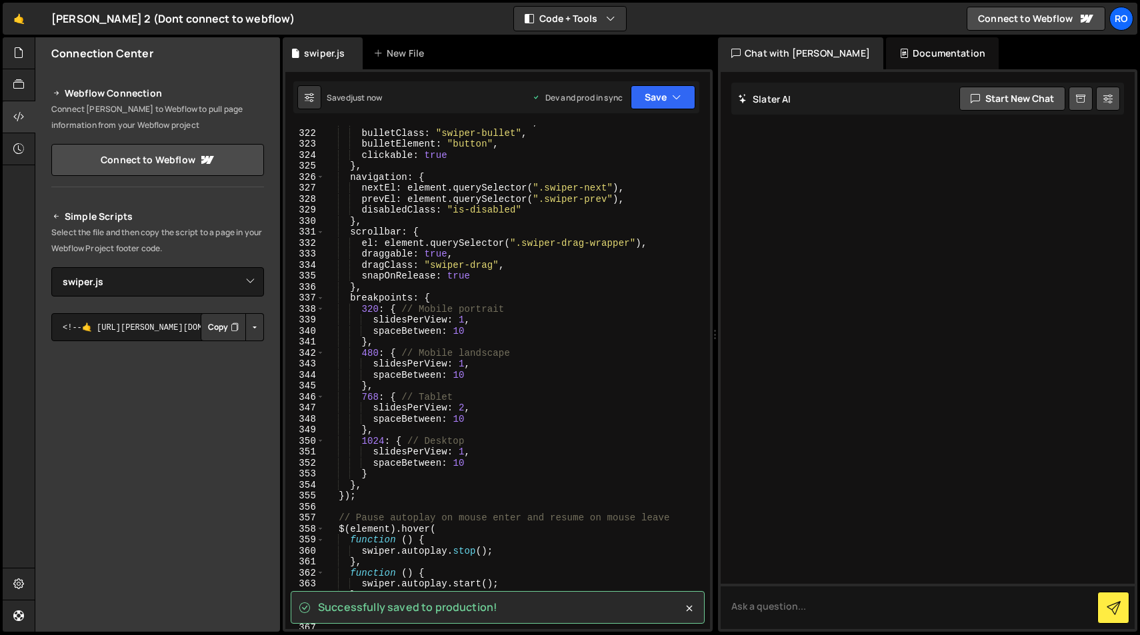
scroll to position [3665, 0]
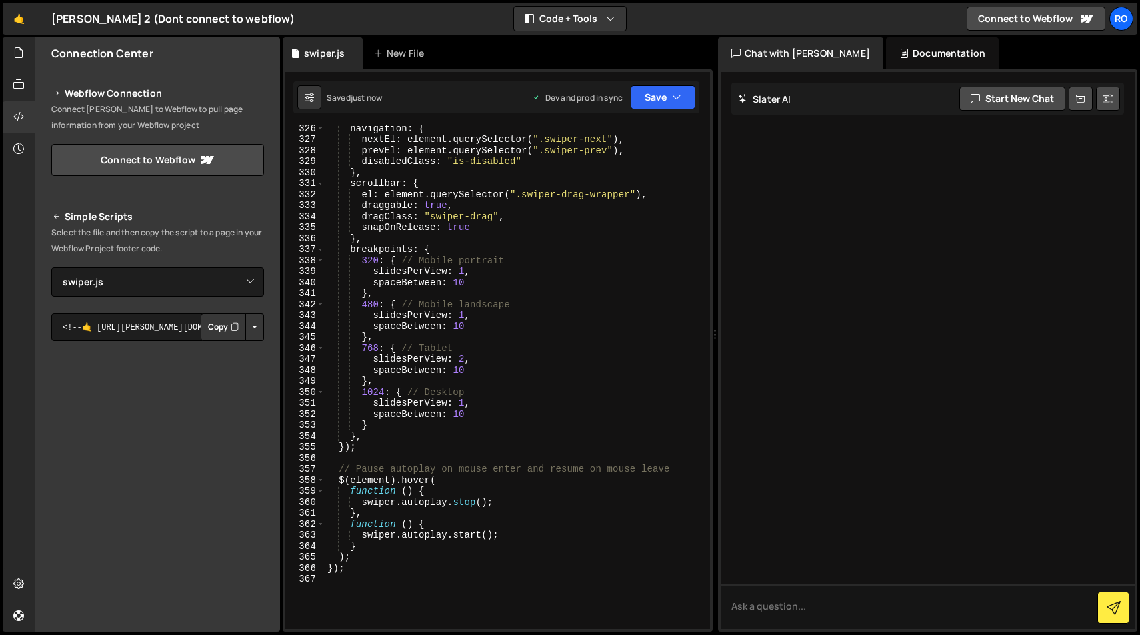
click at [465, 405] on div "navigation : { nextEl : element . querySelector ( ".swiper-next" ) , prevEl : e…" at bounding box center [515, 386] width 380 height 526
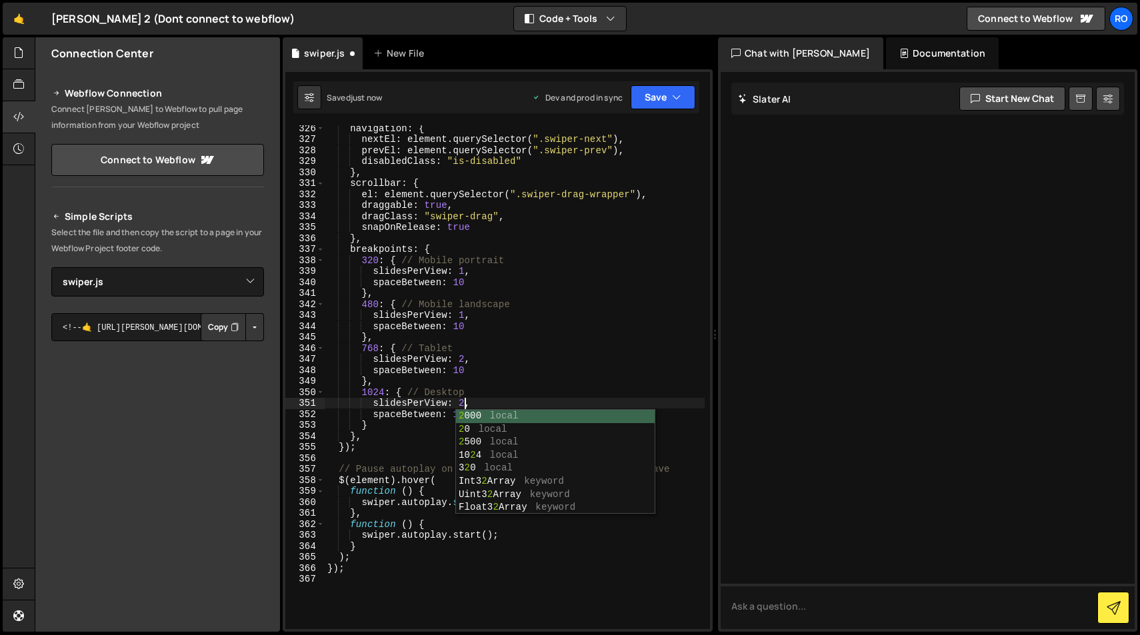
scroll to position [0, 9]
click at [673, 101] on icon "button" at bounding box center [676, 97] width 9 height 13
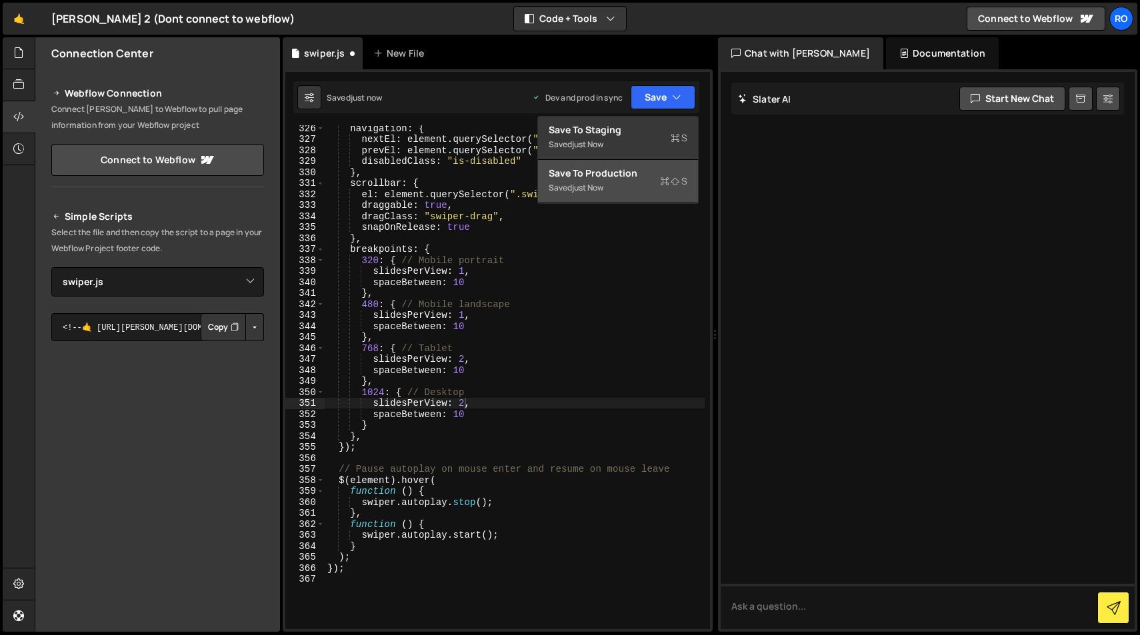
click at [666, 173] on div "Save to Production S" at bounding box center [618, 173] width 139 height 13
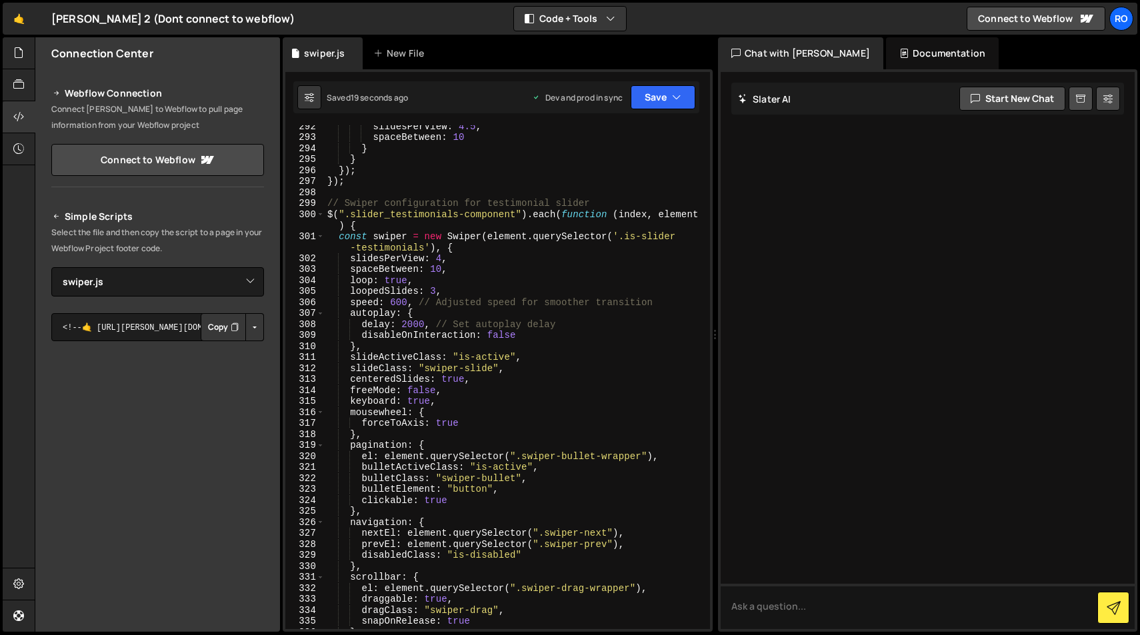
scroll to position [3238, 0]
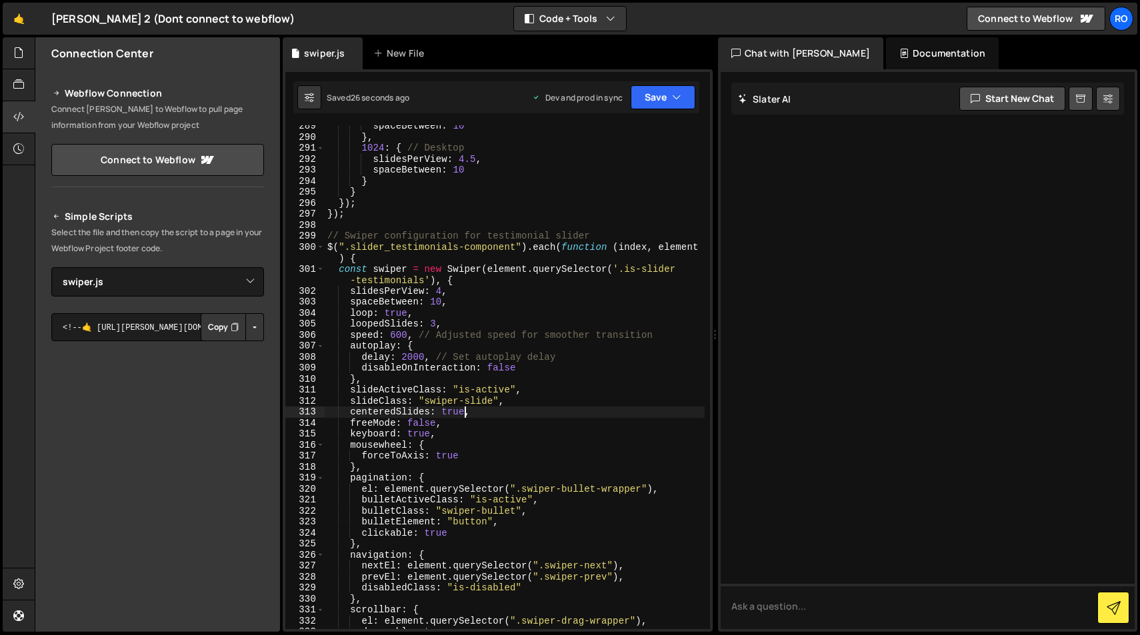
click at [463, 414] on div "spaceBetween : 10 } , 1024 : { // Desktop slidesPerView : 4.5 , spaceBetween : …" at bounding box center [515, 384] width 380 height 526
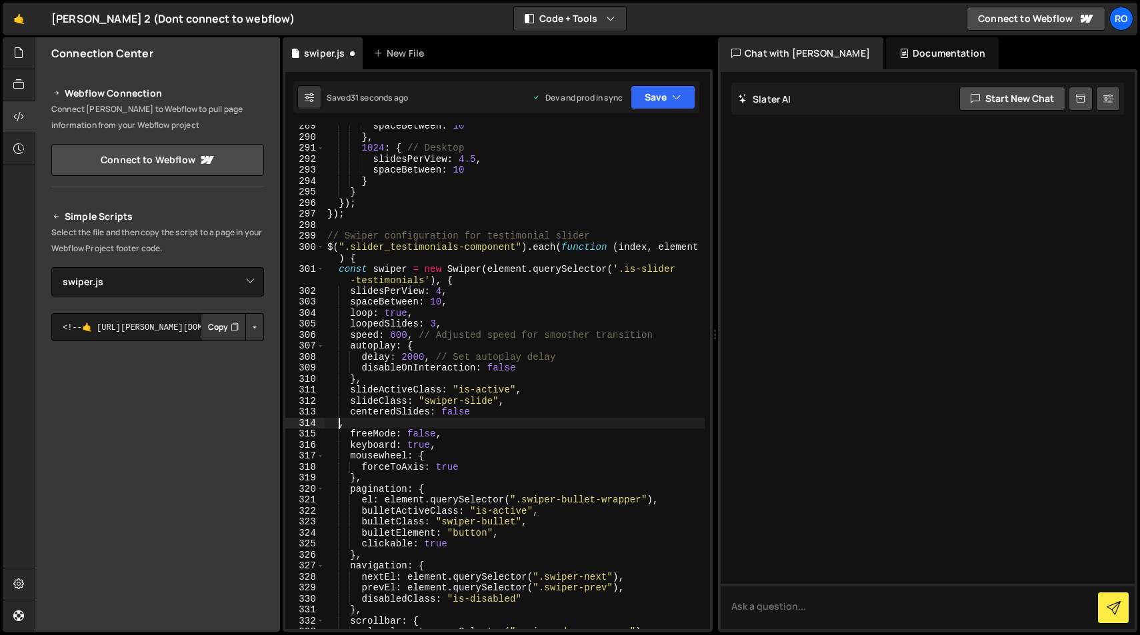
scroll to position [0, 0]
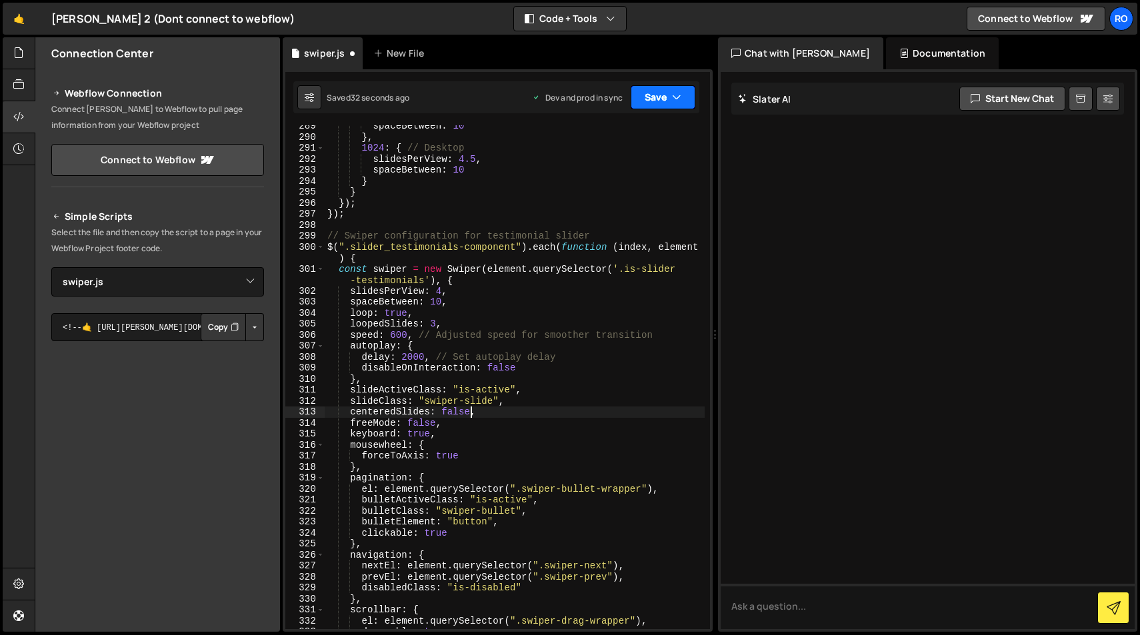
click at [656, 94] on button "Save" at bounding box center [663, 97] width 65 height 24
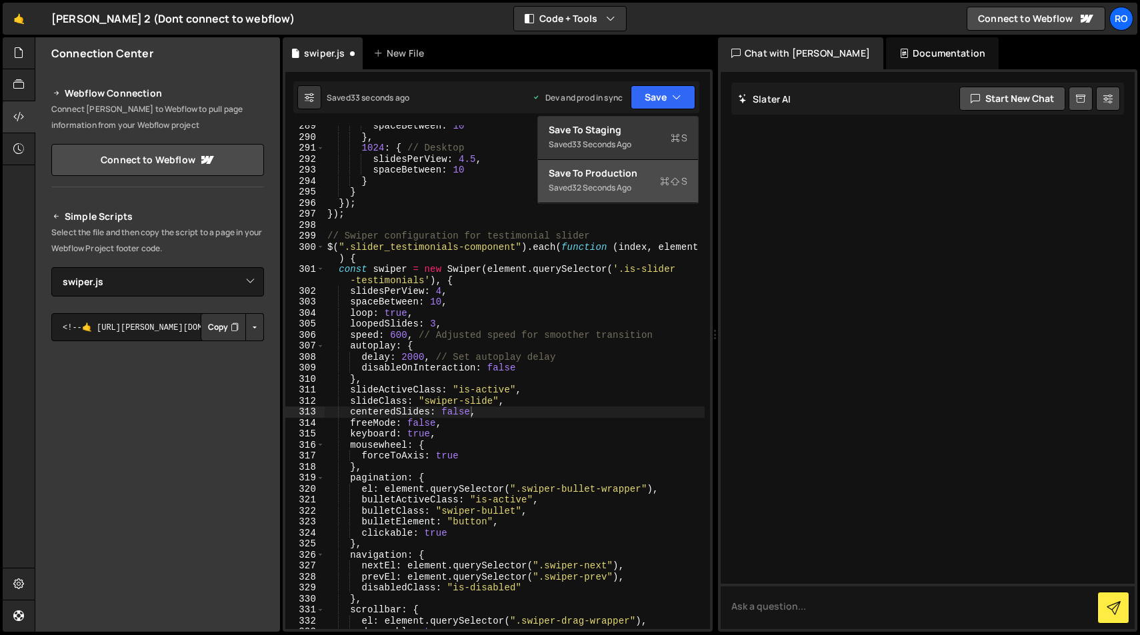
click at [656, 189] on div "Saved 32 seconds ago" at bounding box center [618, 188] width 139 height 16
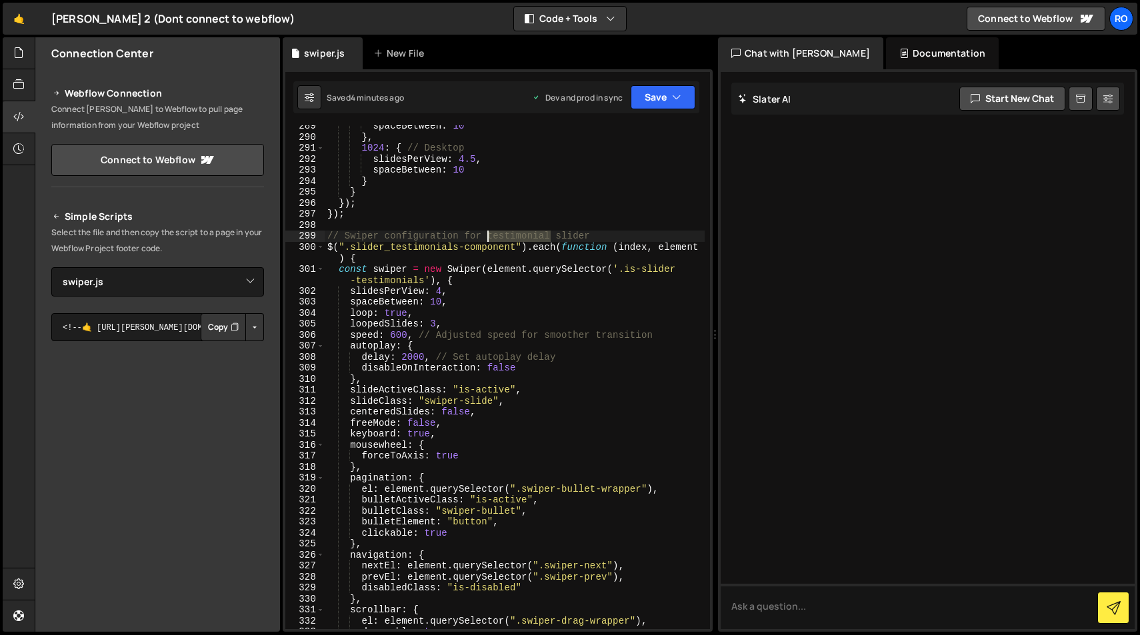
drag, startPoint x: 550, startPoint y: 237, endPoint x: 490, endPoint y: 239, distance: 60.0
click at [490, 239] on div "spaceBetween : 10 } , 1024 : { // Desktop slidesPerView : 4.5 , spaceBetween : …" at bounding box center [515, 384] width 380 height 526
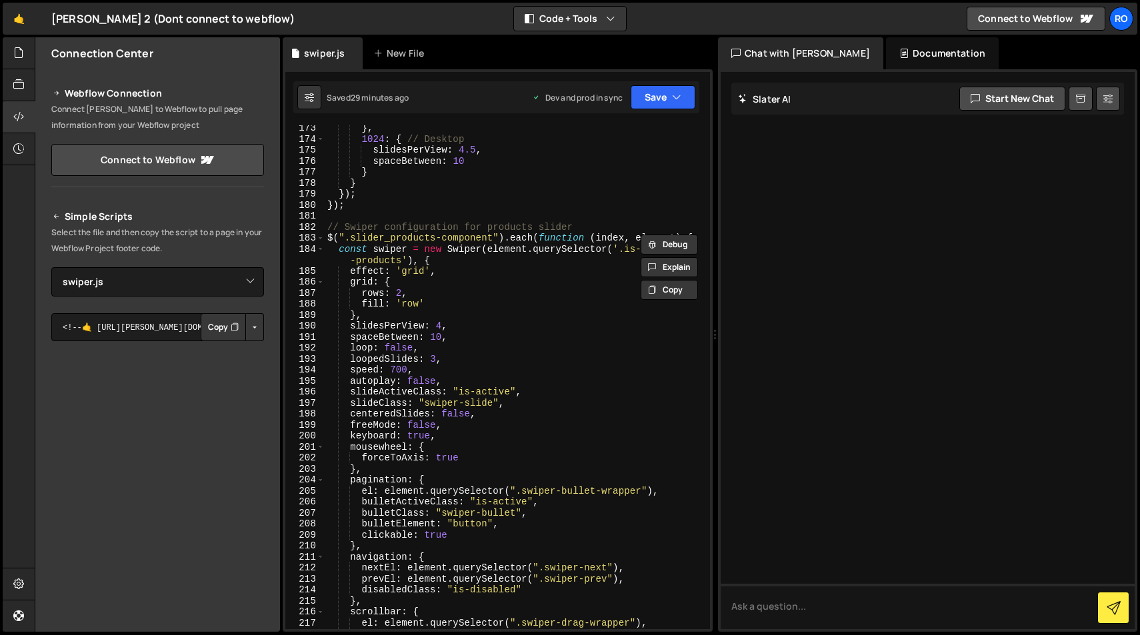
scroll to position [1938, 0]
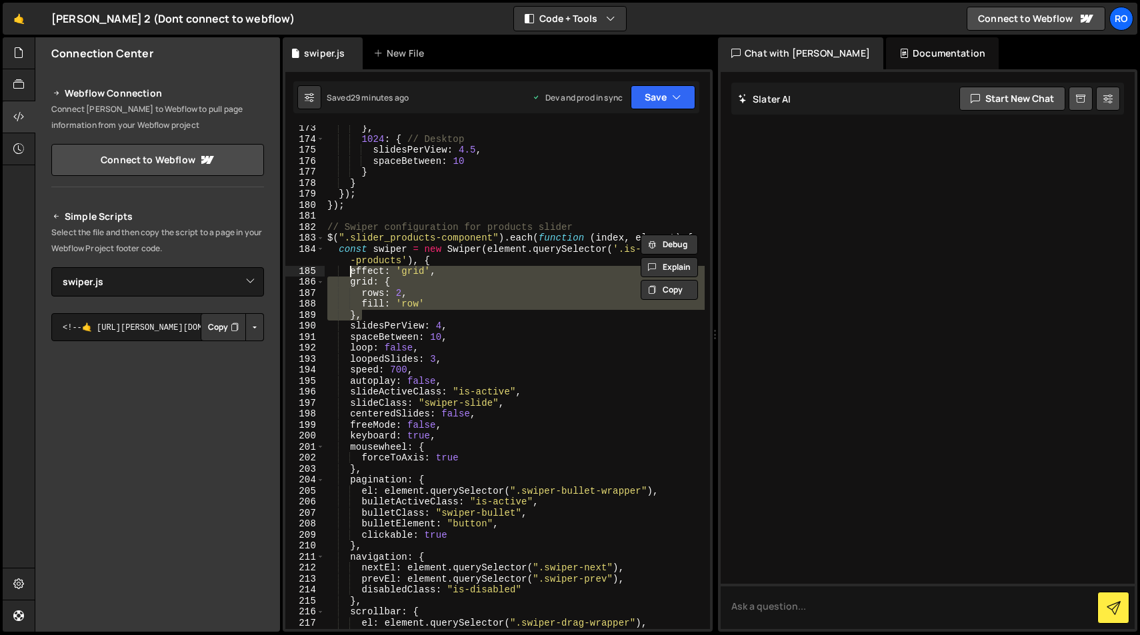
drag, startPoint x: 360, startPoint y: 314, endPoint x: 349, endPoint y: 277, distance: 38.8
click at [349, 277] on div "} , 1024 : { // Desktop slidesPerView : 4.5 , spaceBetween : 10 } } }) ; }) ; /…" at bounding box center [515, 386] width 380 height 526
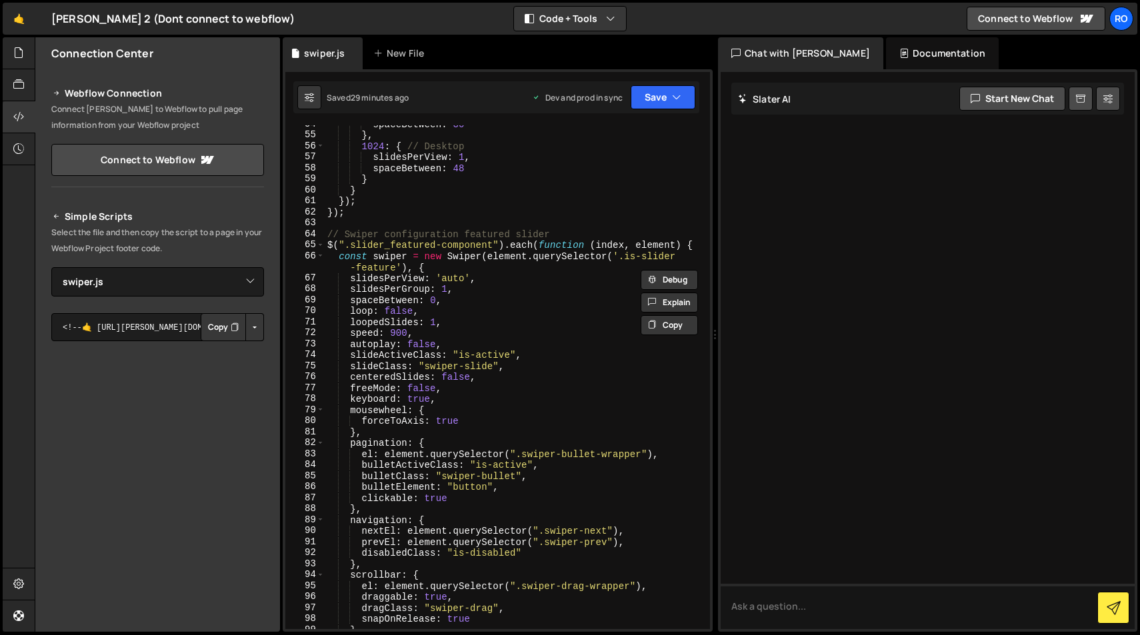
scroll to position [611, 0]
click at [351, 279] on div "spaceBetween : 30 } , 1024 : { // Desktop slidesPerView : 1 , spaceBetween : 48…" at bounding box center [515, 382] width 380 height 526
type textarea "slidesPerView: 'auto',"
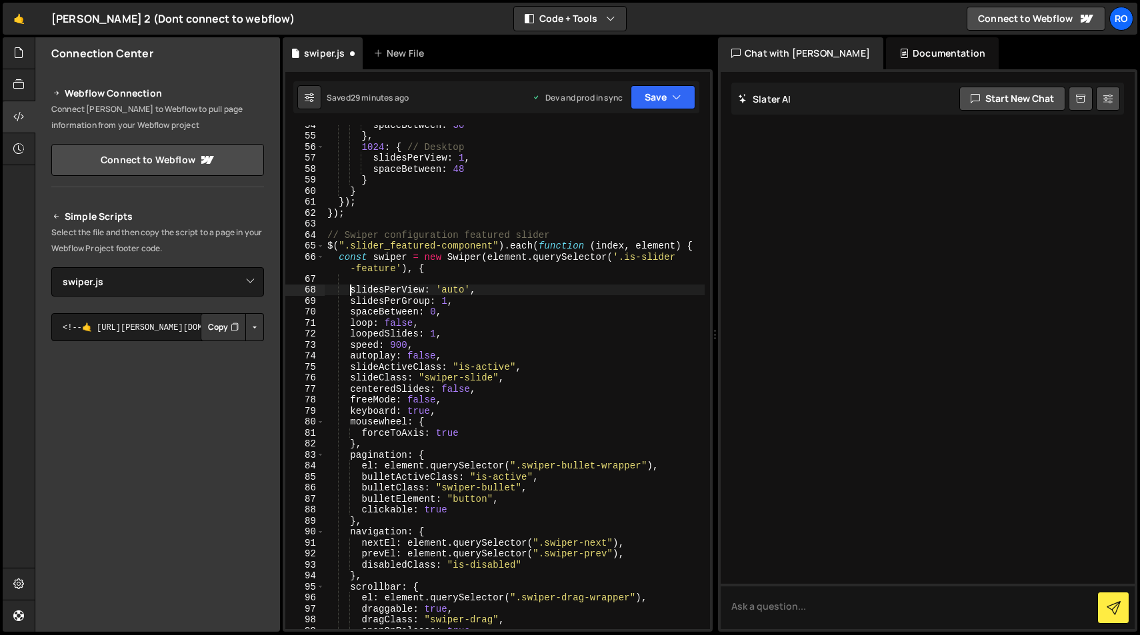
scroll to position [0, 1]
click at [431, 279] on div "spaceBetween : 30 } , 1024 : { // Desktop slidesPerView : 1 , spaceBetween : 48…" at bounding box center [515, 382] width 380 height 526
paste textarea "},"
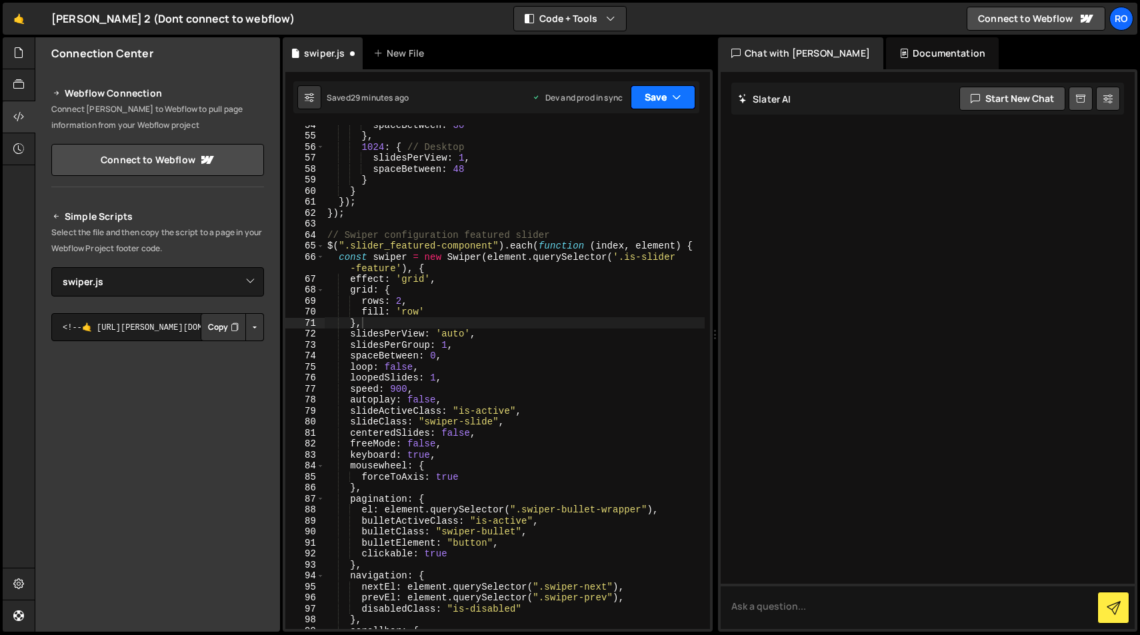
click at [665, 101] on button "Save" at bounding box center [663, 97] width 65 height 24
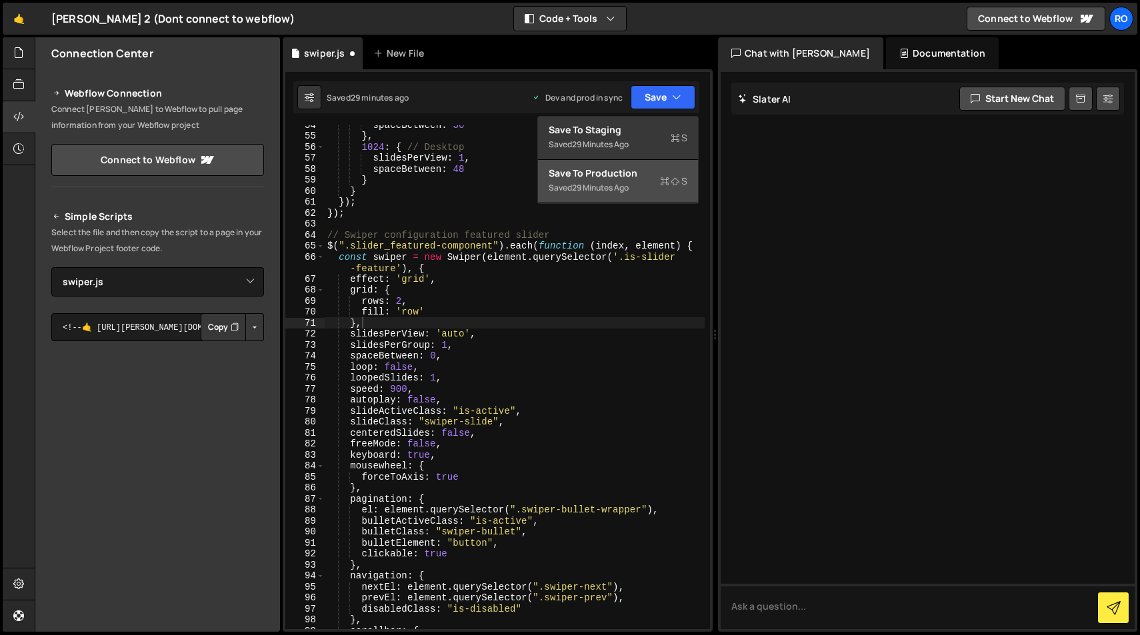
click at [649, 187] on div "Saved 29 minutes ago" at bounding box center [618, 188] width 139 height 16
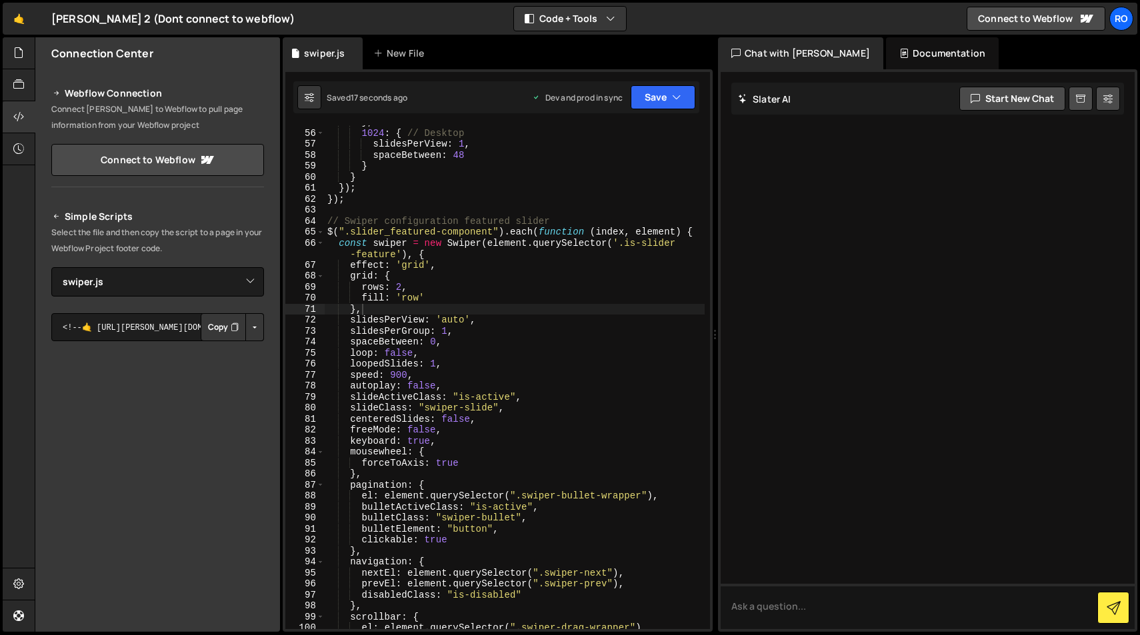
scroll to position [624, 0]
click at [668, 95] on button "Save" at bounding box center [663, 97] width 65 height 24
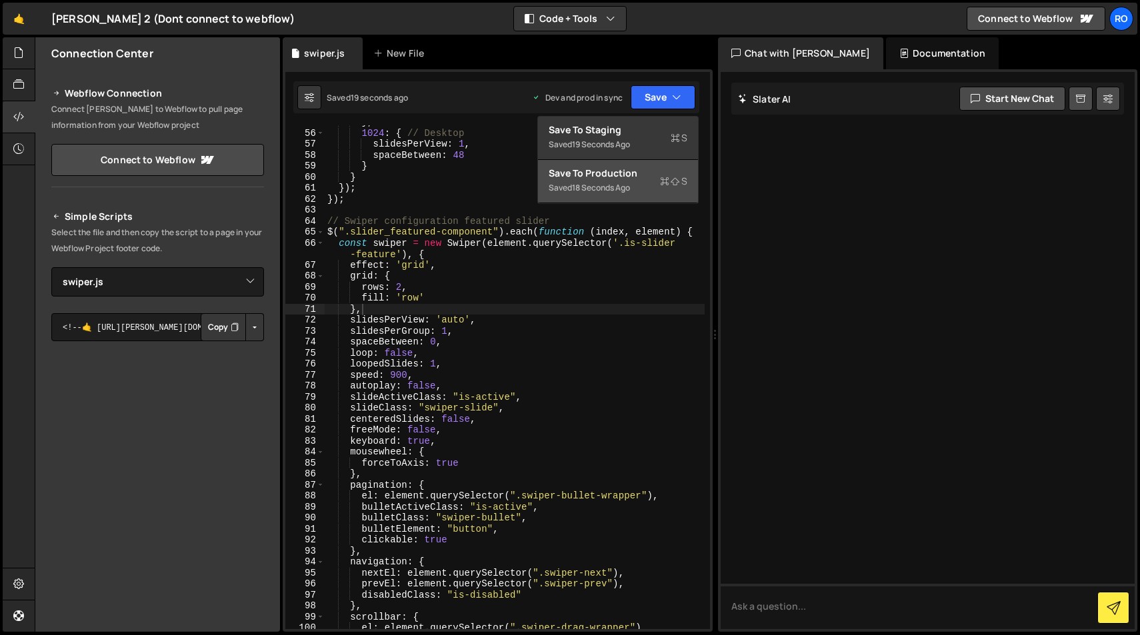
click at [593, 191] on div "18 seconds ago" at bounding box center [601, 187] width 58 height 11
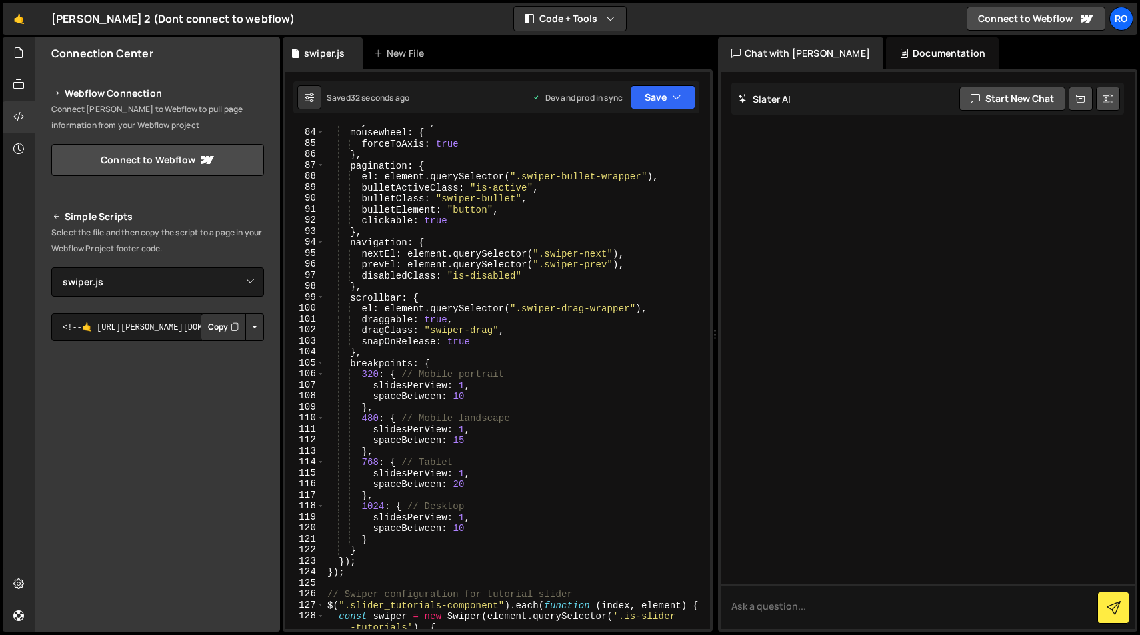
scroll to position [944, 0]
click at [463, 518] on div "keyboard : true , mousewheel : { forceToAxis : true } , pagination : { el : ele…" at bounding box center [515, 384] width 380 height 537
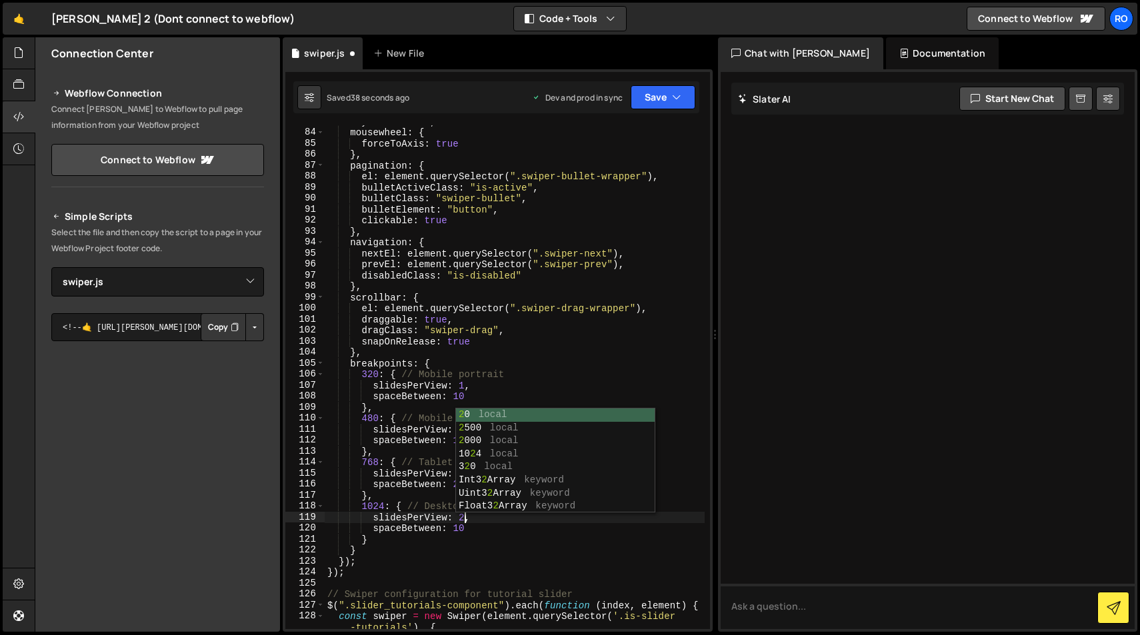
click at [585, 363] on div "keyboard : true , mousewheel : { forceToAxis : true } , pagination : { el : ele…" at bounding box center [515, 384] width 380 height 537
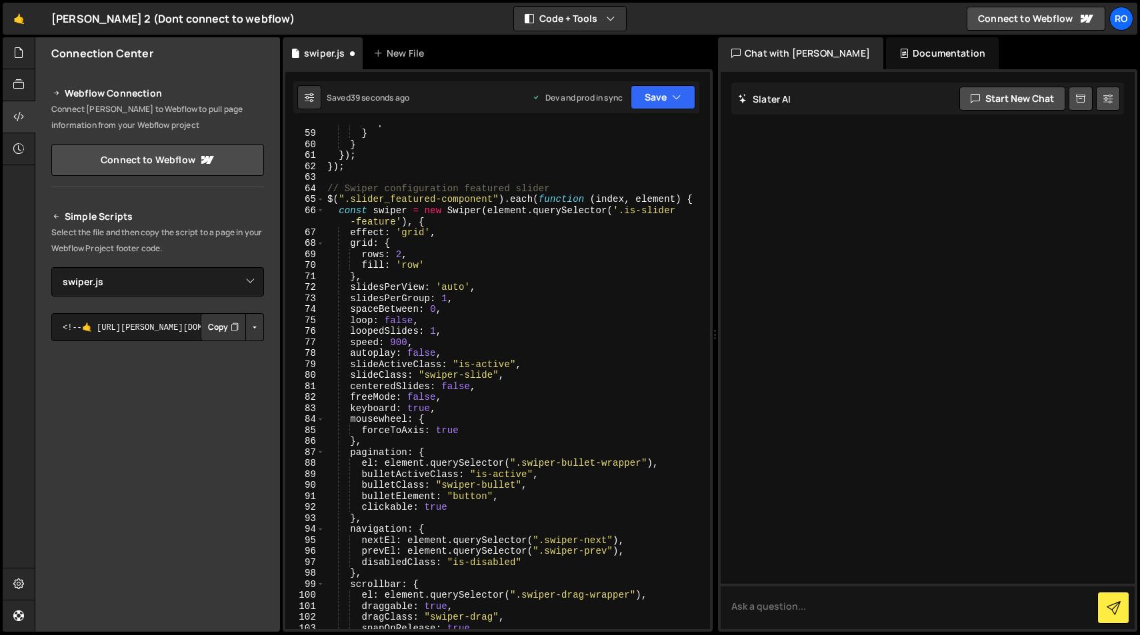
scroll to position [657, 0]
click at [401, 253] on div "spaceBetween : 48 } } }) ; }) ; // Swiper configuration featured slider $ ( ".s…" at bounding box center [515, 380] width 380 height 526
click at [421, 267] on div "spaceBetween : 48 } } }) ; }) ; // Swiper configuration featured slider $ ( ".s…" at bounding box center [515, 380] width 380 height 526
click at [663, 101] on button "Save" at bounding box center [663, 97] width 65 height 24
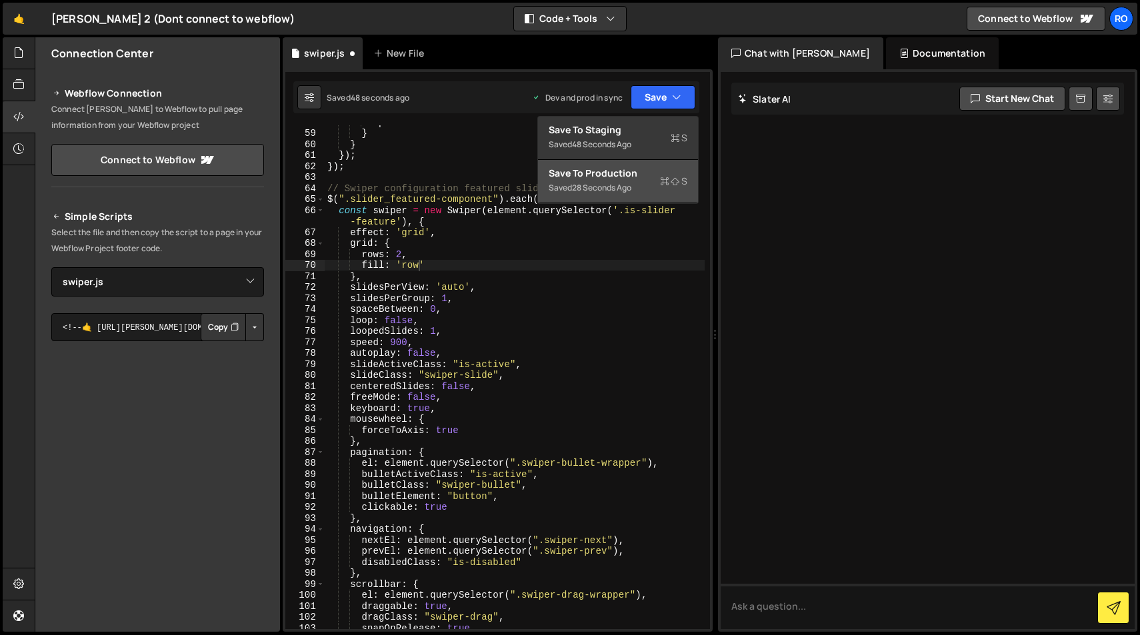
click at [646, 195] on div "Saved 28 seconds ago" at bounding box center [618, 188] width 139 height 16
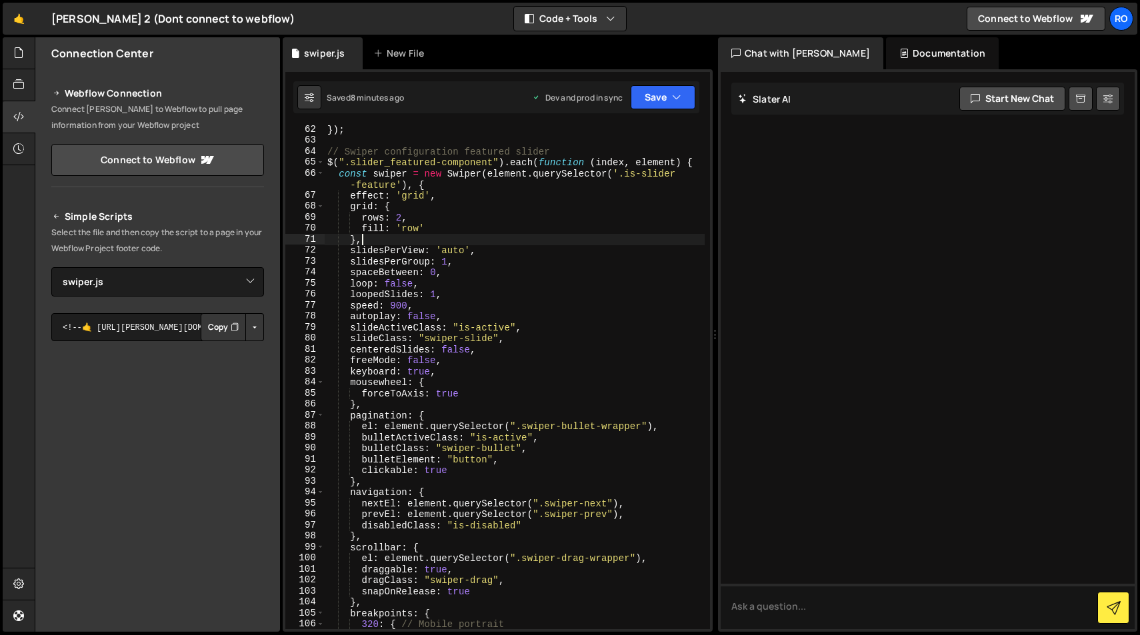
scroll to position [0, 1]
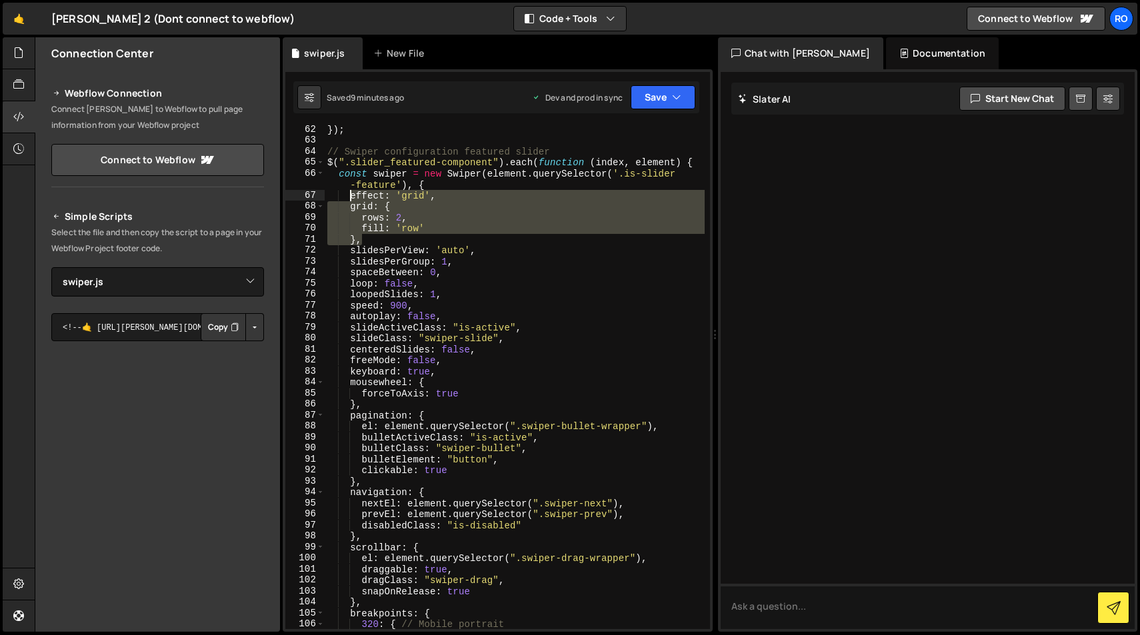
drag, startPoint x: 363, startPoint y: 241, endPoint x: 349, endPoint y: 200, distance: 43.9
click at [349, 200] on div "}) ; // Swiper configuration featured slider $ ( ".slider_featured-component" )…" at bounding box center [515, 387] width 380 height 526
type textarea "effect: 'grid', grid: {"
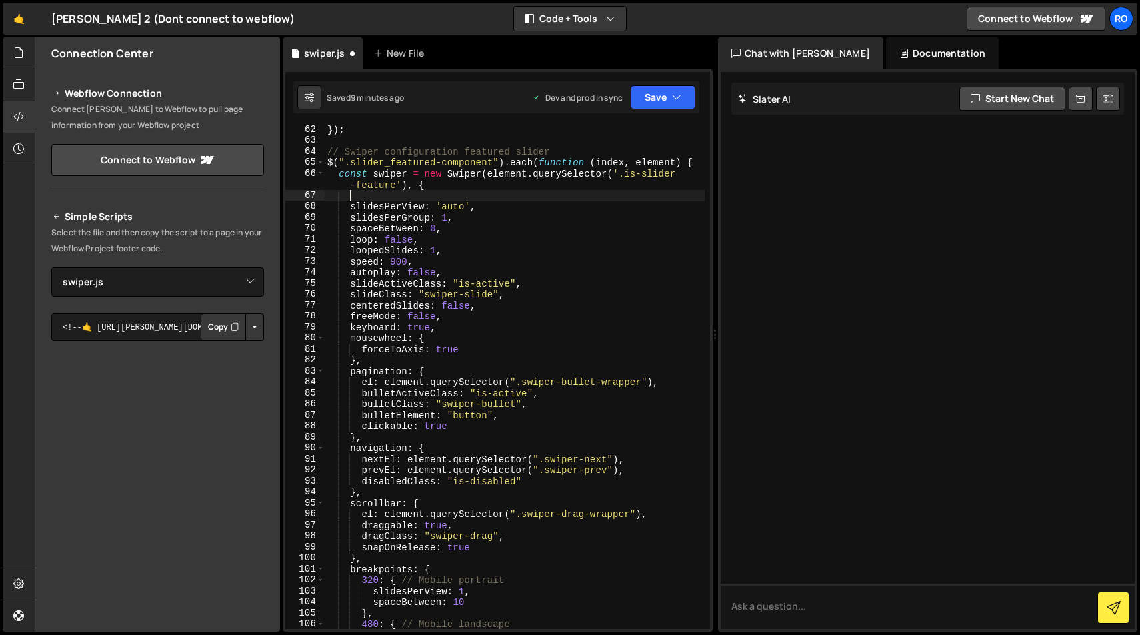
scroll to position [0, 0]
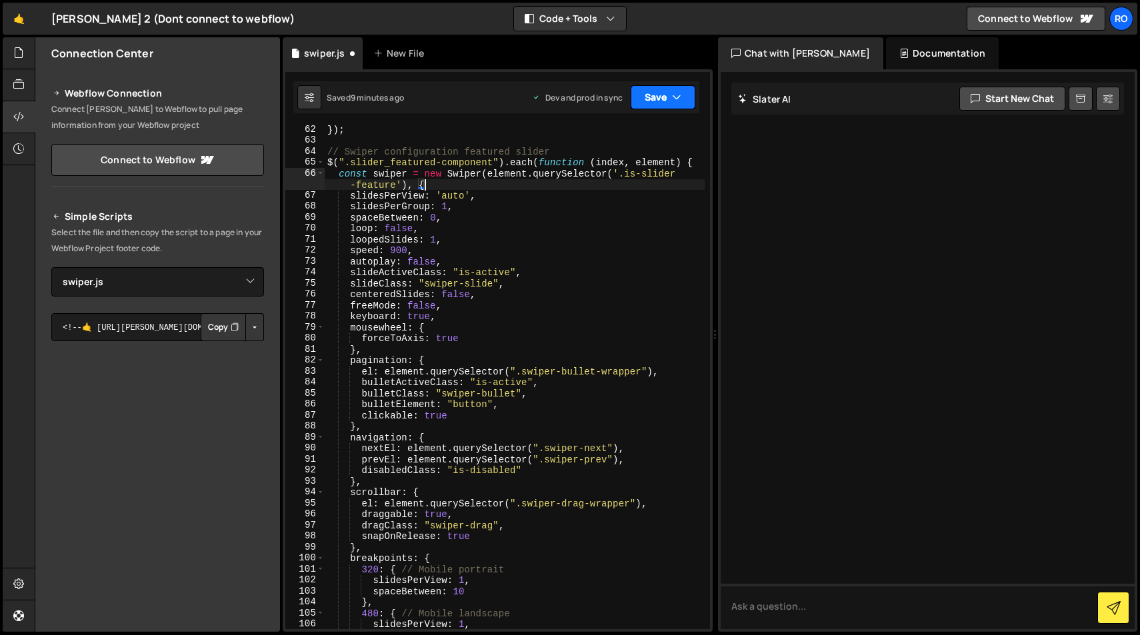
click at [674, 91] on icon "button" at bounding box center [676, 97] width 9 height 13
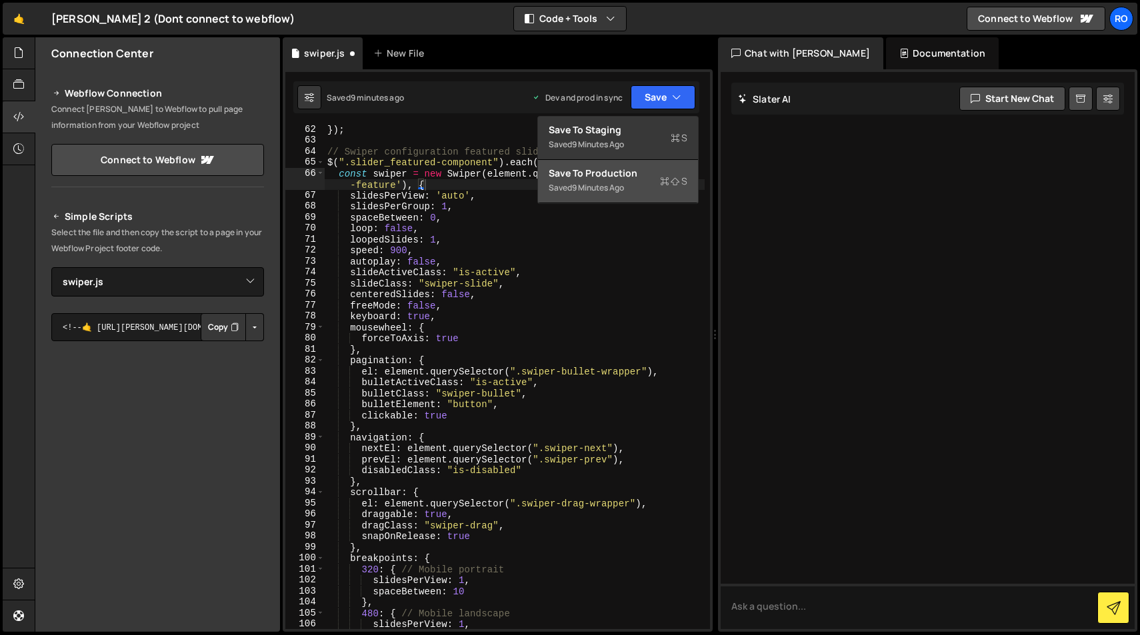
click at [640, 172] on div "Save to Production S" at bounding box center [618, 173] width 139 height 13
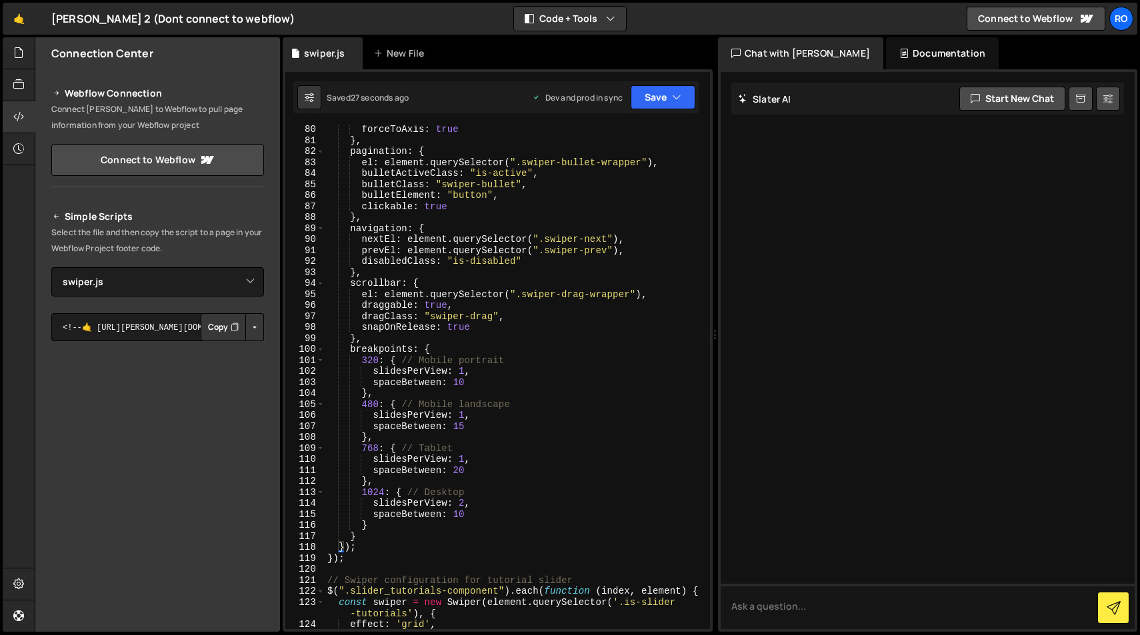
scroll to position [904, 0]
click at [463, 502] on div "forceToAxis : true } , pagination : { el : element . querySelector ( ".swiper-b…" at bounding box center [515, 386] width 380 height 526
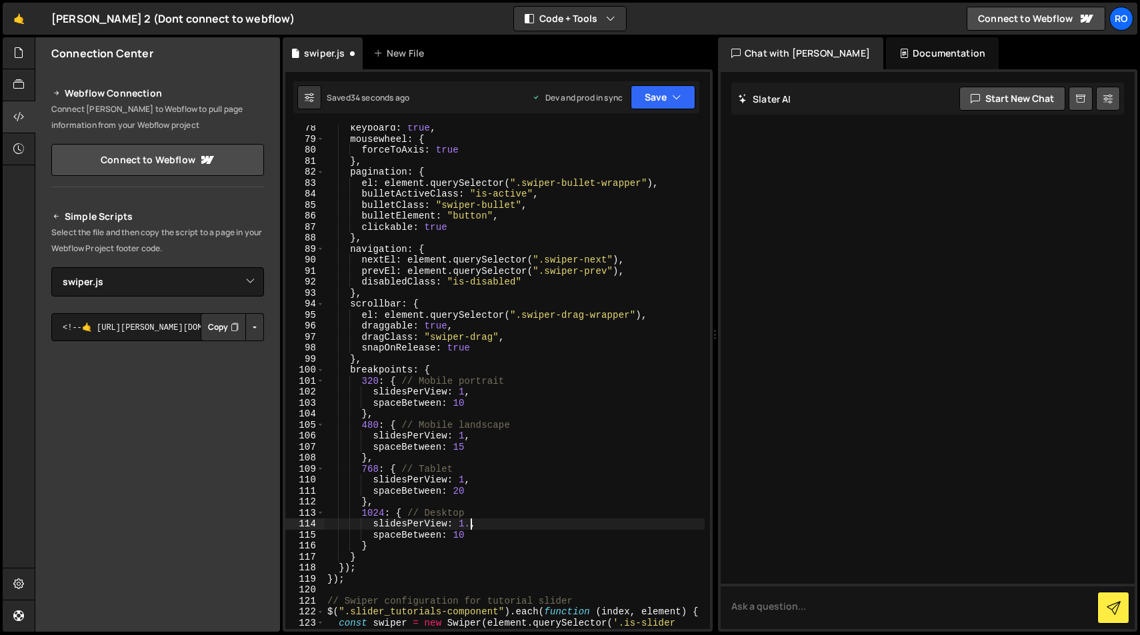
scroll to position [0, 10]
click at [537, 412] on div "keyboard : true , mousewheel : { forceToAxis : true } , pagination : { el : ele…" at bounding box center [515, 391] width 380 height 537
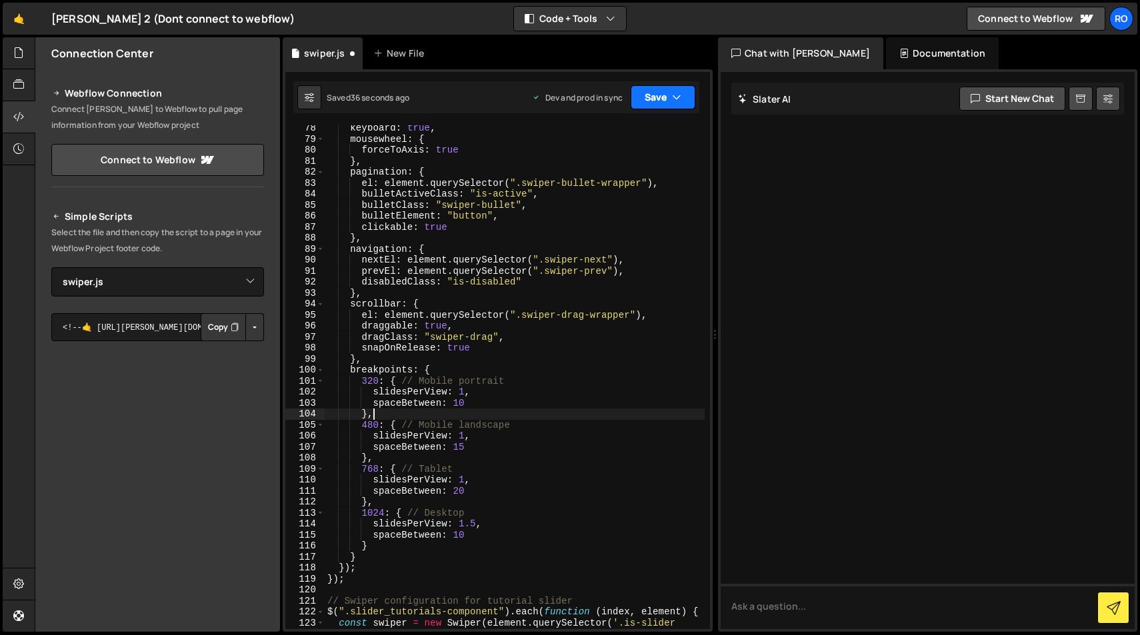
type textarea "},"
click at [678, 101] on icon "button" at bounding box center [676, 97] width 9 height 13
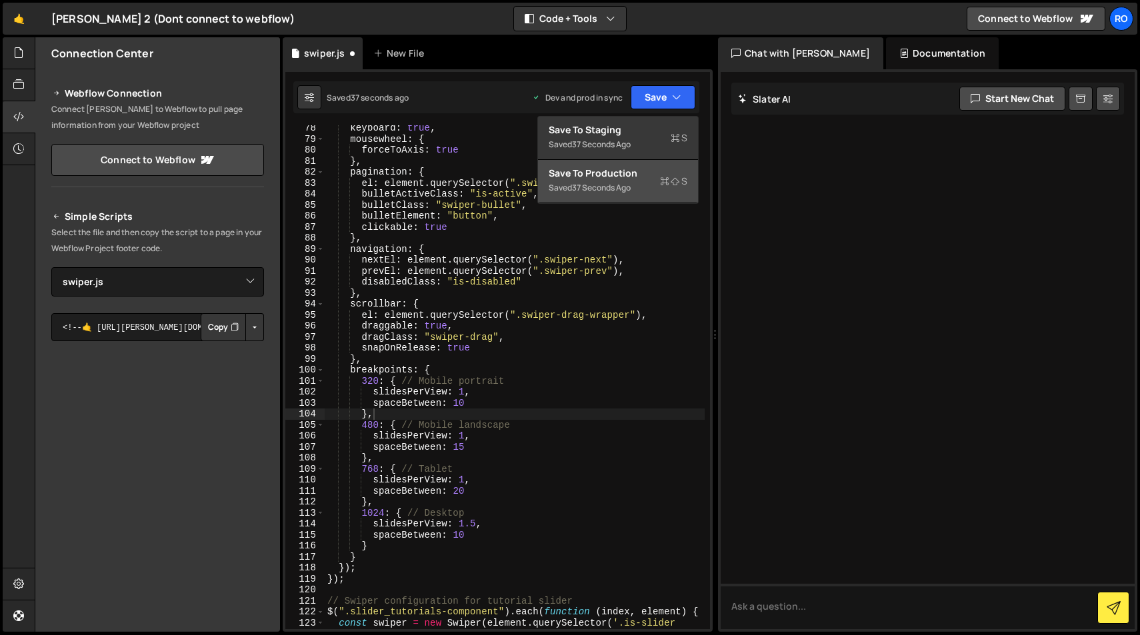
click at [658, 176] on div "Save to Production S" at bounding box center [618, 173] width 139 height 13
